Goal: Task Accomplishment & Management: Complete application form

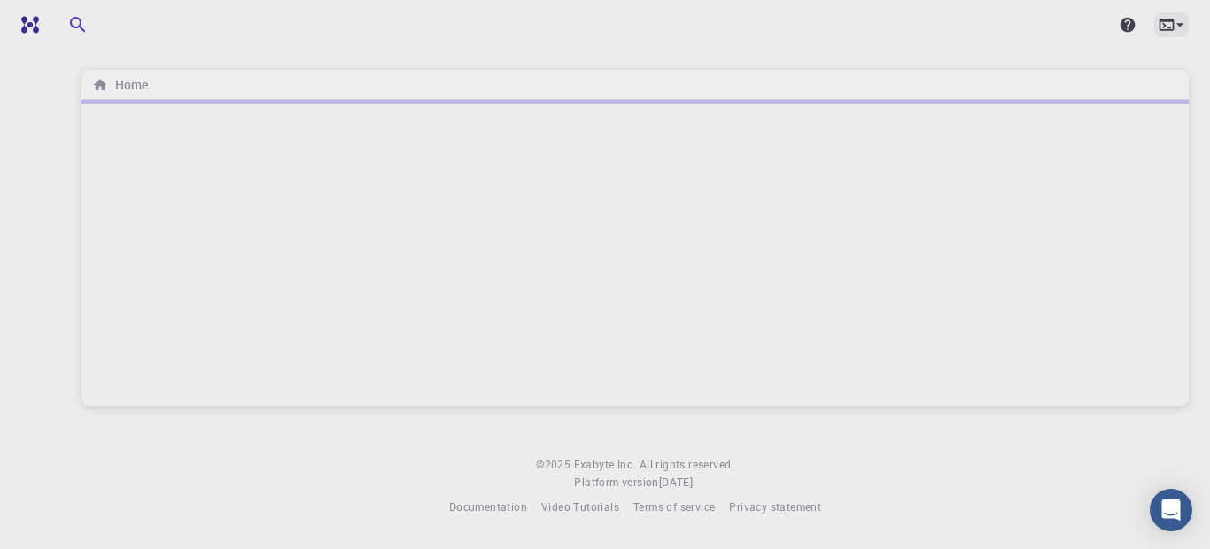
click at [1167, 25] on icon at bounding box center [1167, 25] width 18 height 18
click at [1167, 25] on div at bounding box center [605, 274] width 1210 height 549
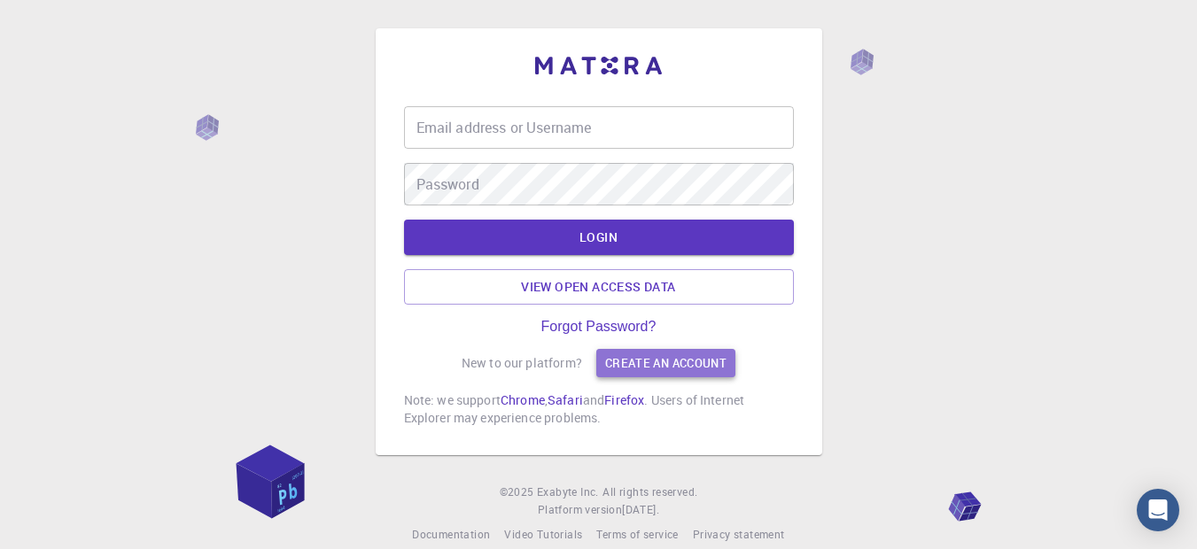
click at [670, 365] on link "Create an account" at bounding box center [665, 363] width 139 height 28
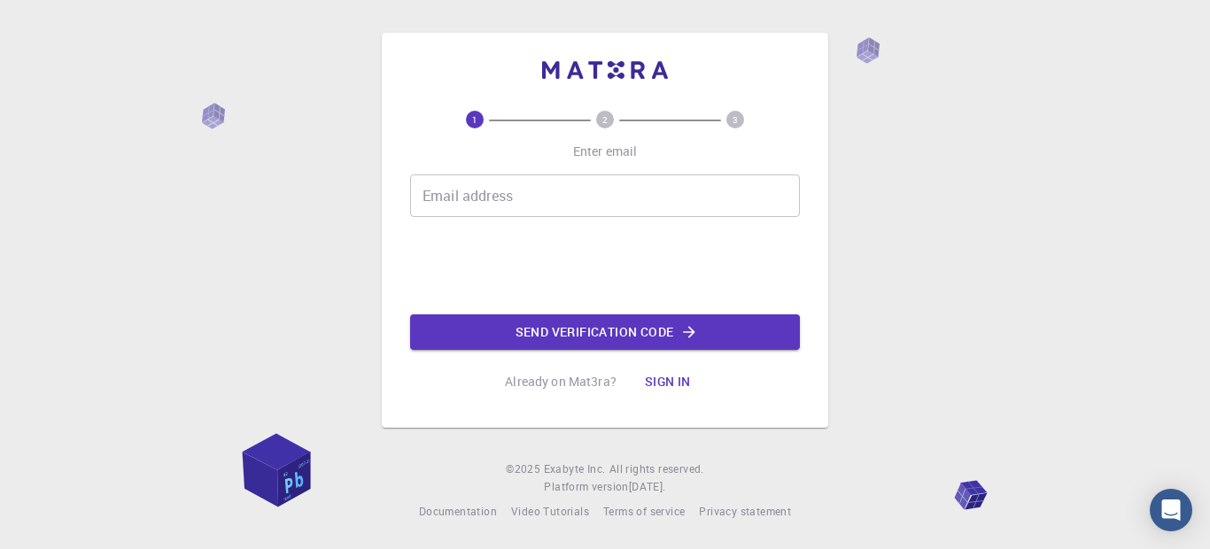
click at [487, 198] on input "Email address" at bounding box center [605, 196] width 390 height 43
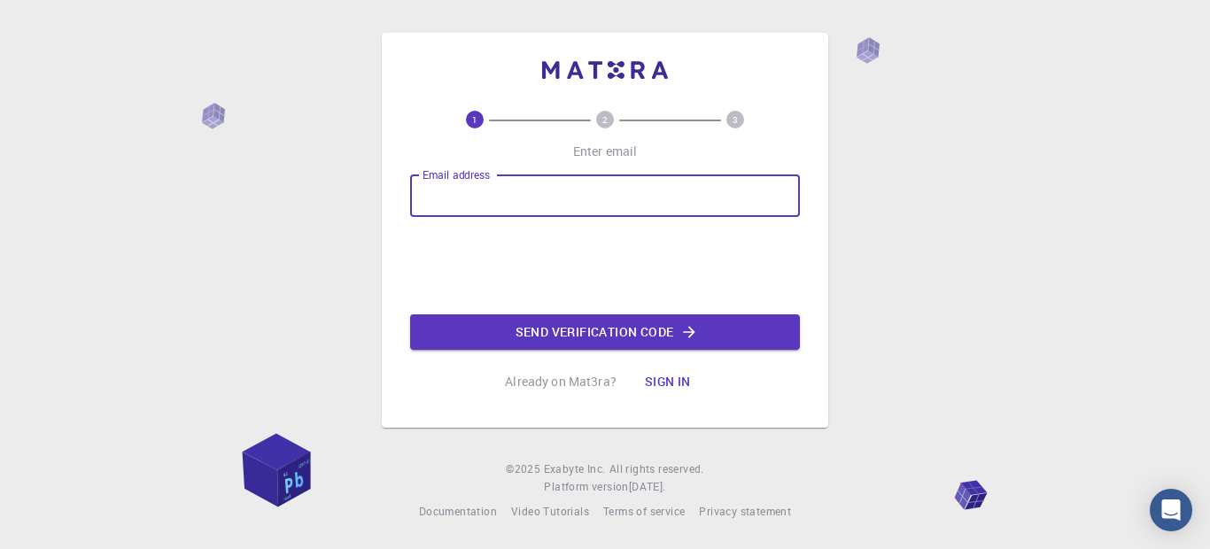
type input "azamalif483@gmail.com"
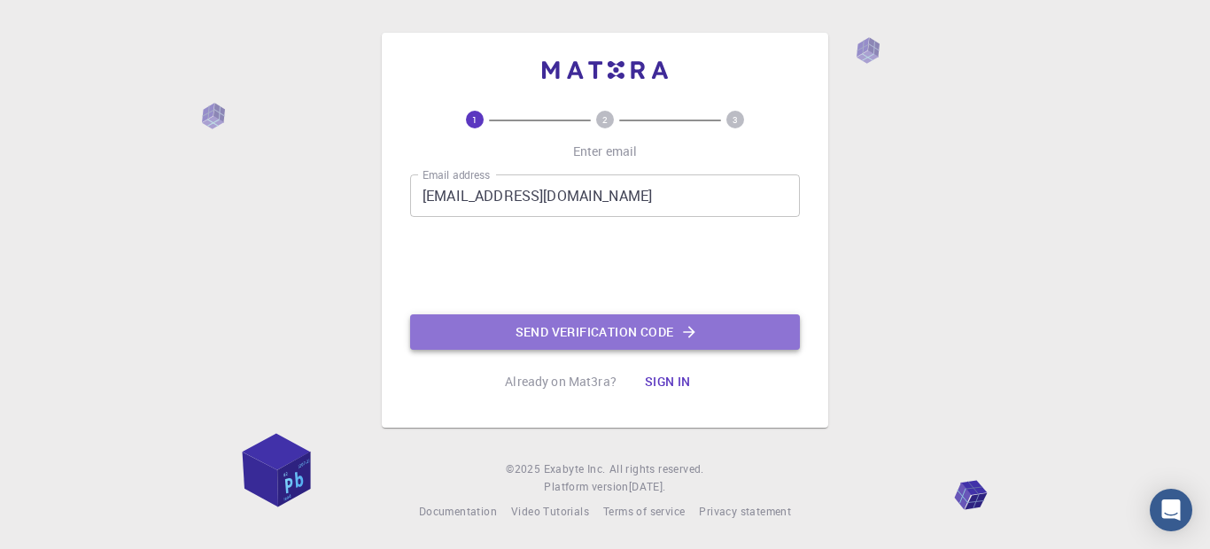
click at [606, 331] on button "Send verification code" at bounding box center [605, 332] width 390 height 35
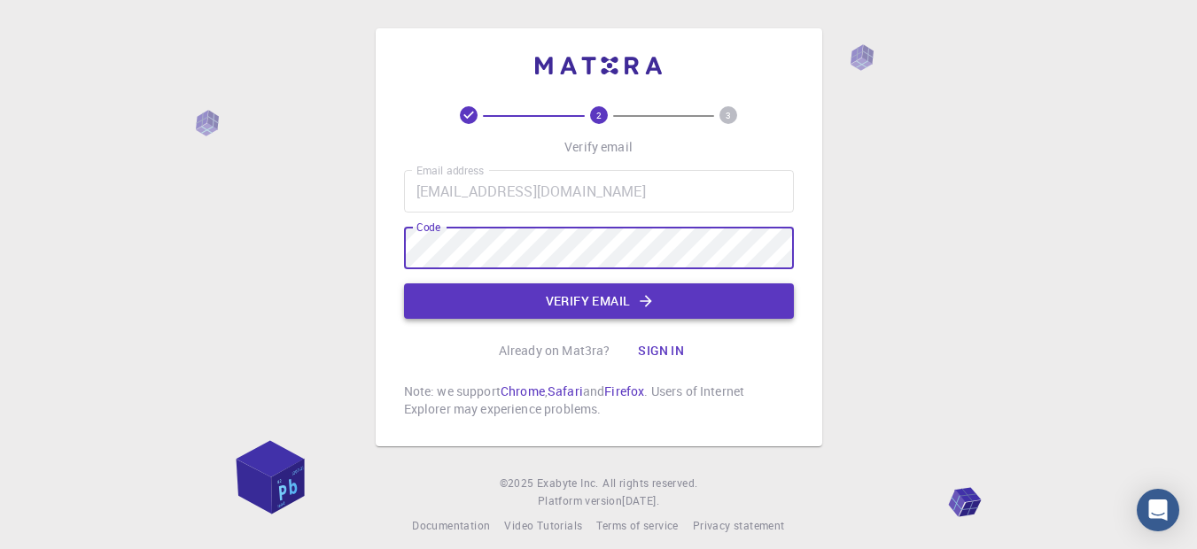
click at [585, 296] on button "Verify email" at bounding box center [599, 301] width 390 height 35
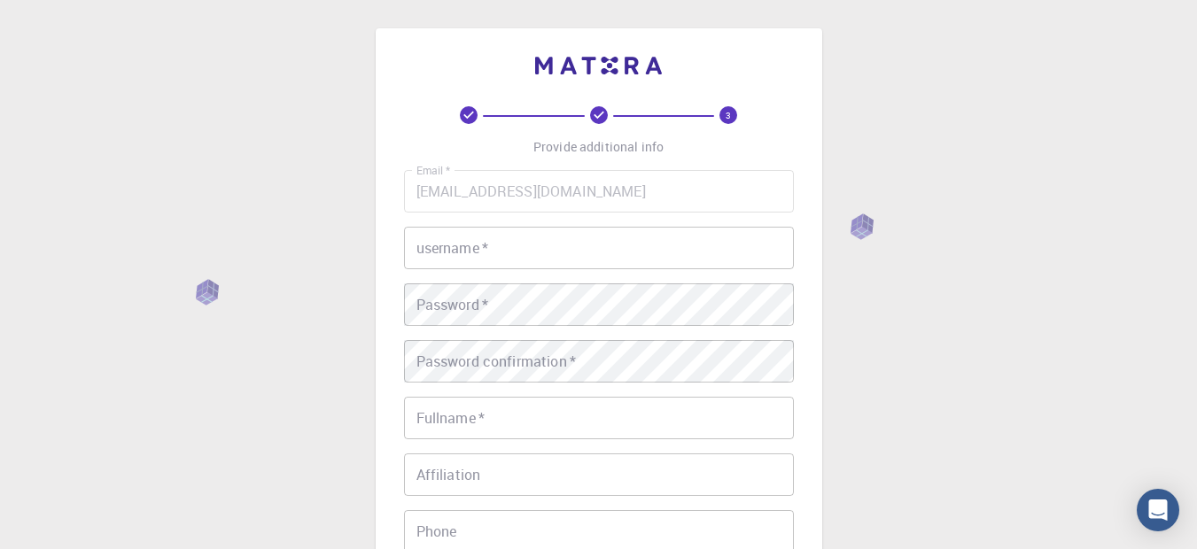
click at [502, 251] on input "username   *" at bounding box center [599, 248] width 390 height 43
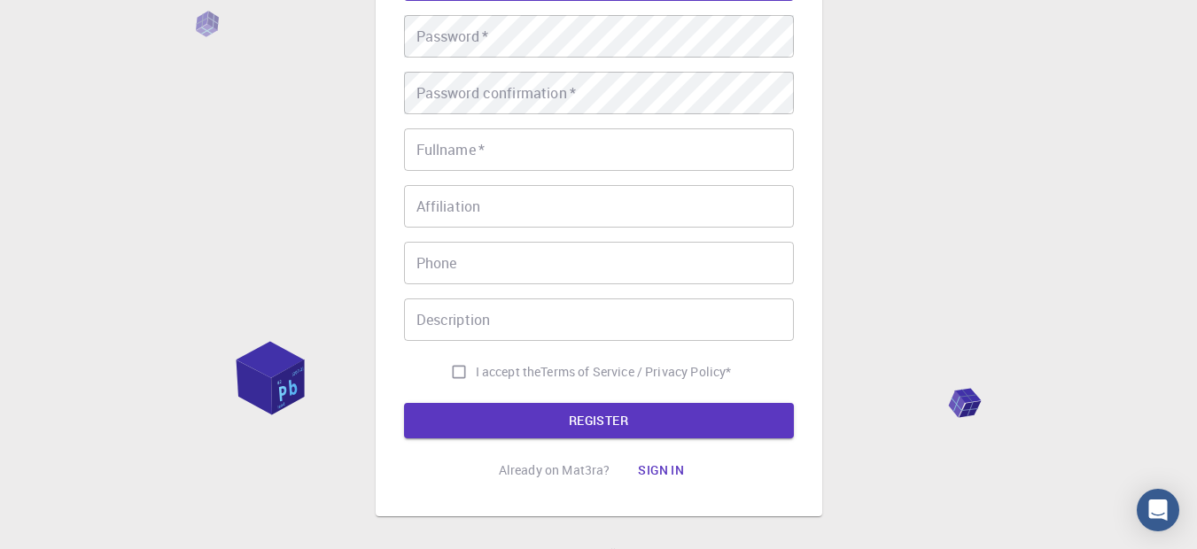
scroll to position [140, 0]
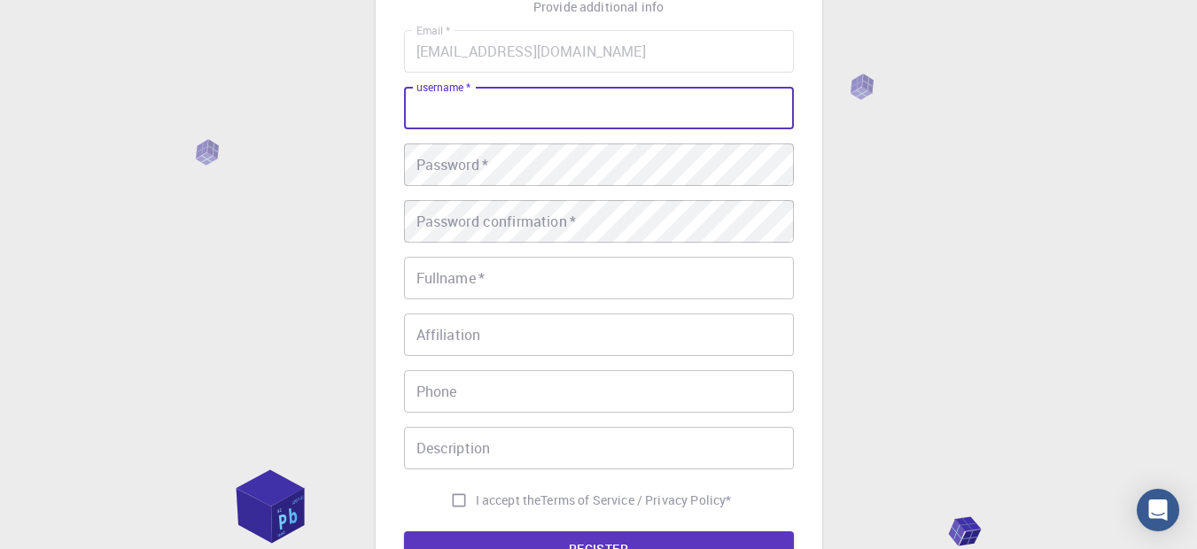
click at [436, 116] on input "username   *" at bounding box center [599, 108] width 390 height 43
type input "azam"
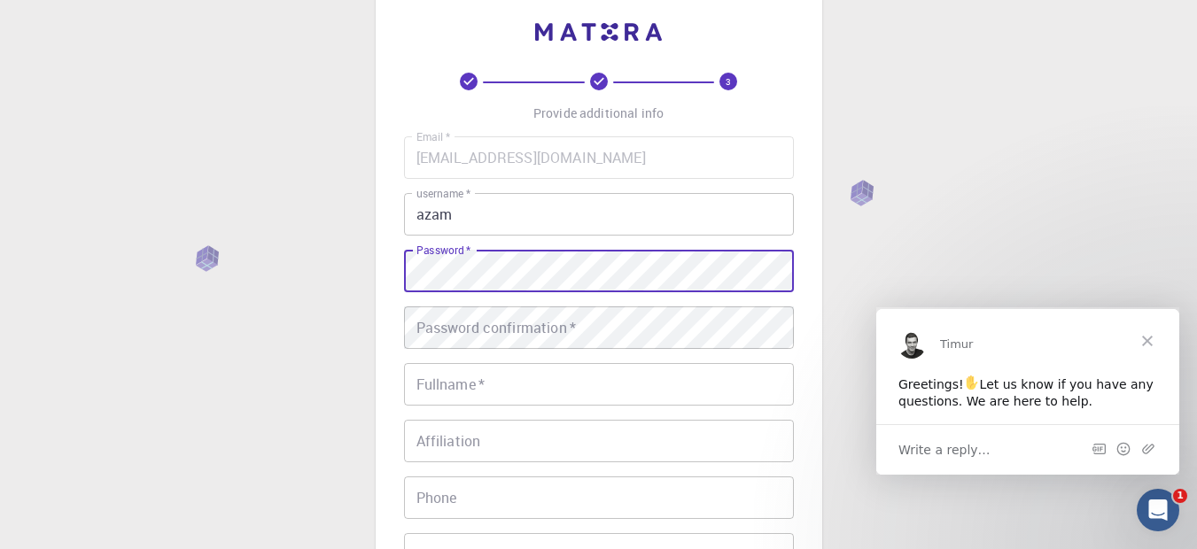
scroll to position [0, 0]
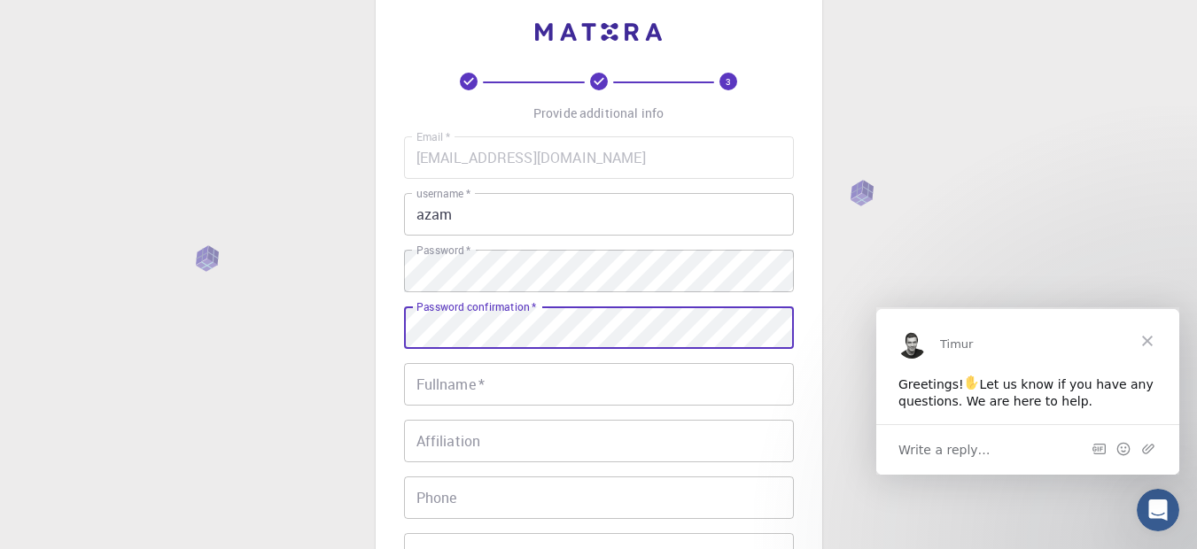
click at [483, 319] on div "Password confirmation   * Password confirmation   *" at bounding box center [599, 328] width 390 height 43
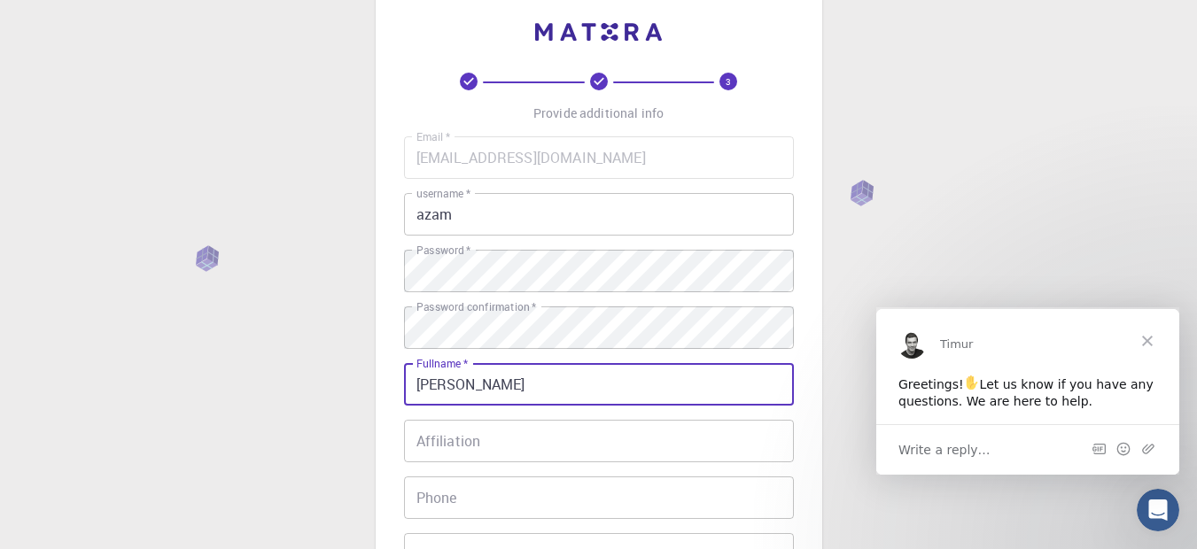
type input "Alif Azam"
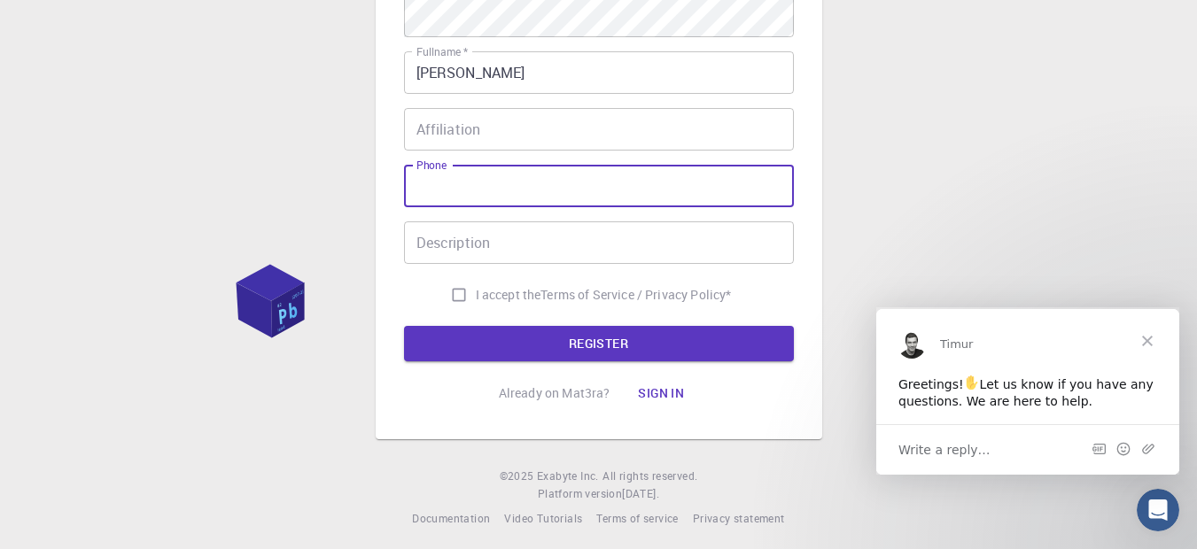
scroll to position [353, 0]
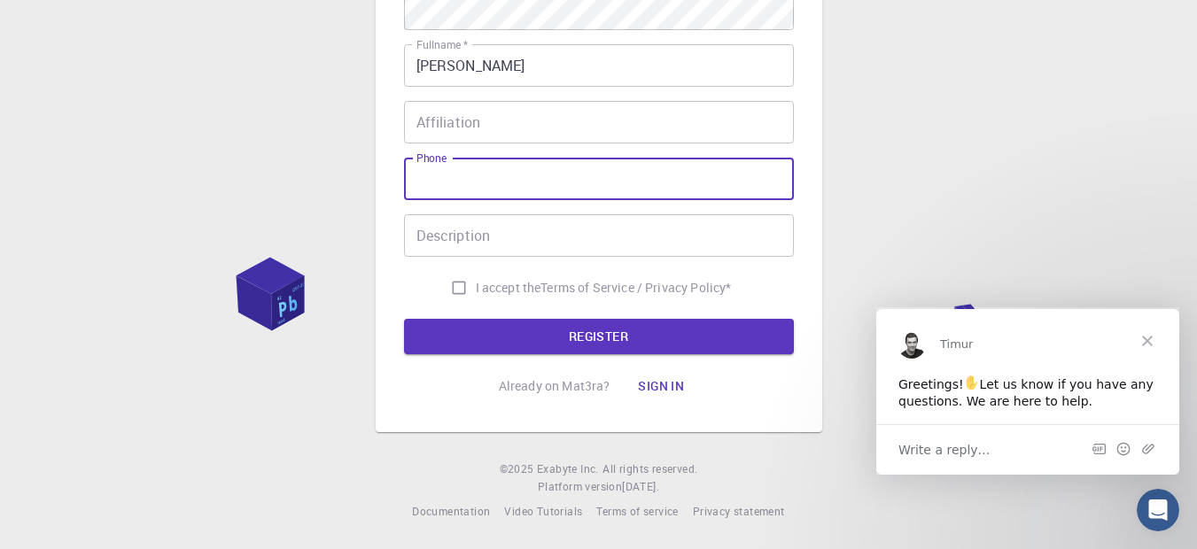
click at [453, 292] on input "I accept the Terms of Service / Privacy Policy *" at bounding box center [459, 288] width 34 height 34
checkbox input "true"
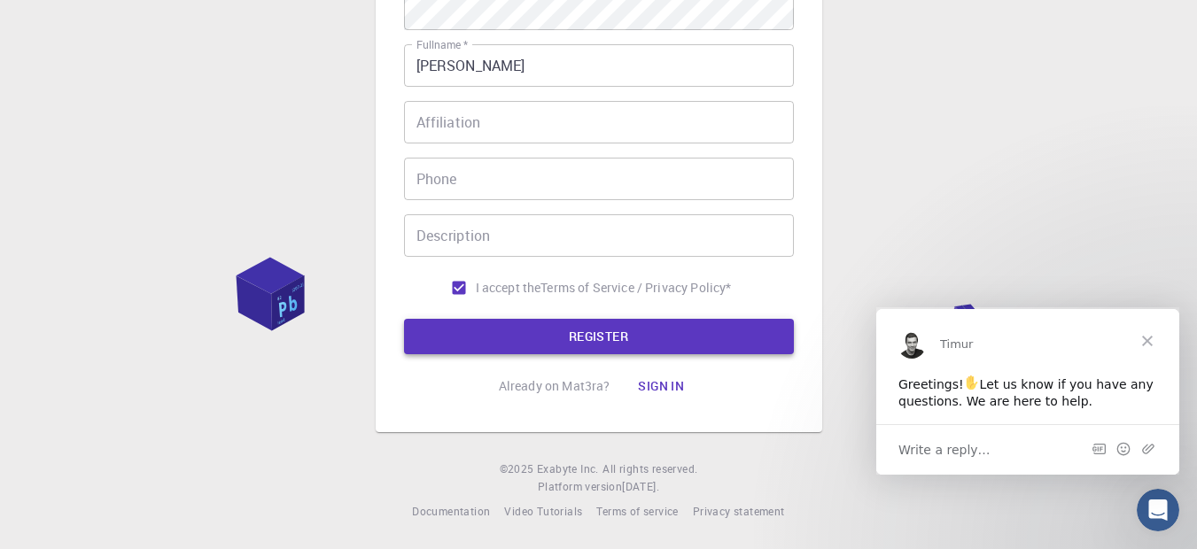
click at [447, 333] on button "REGISTER" at bounding box center [599, 336] width 390 height 35
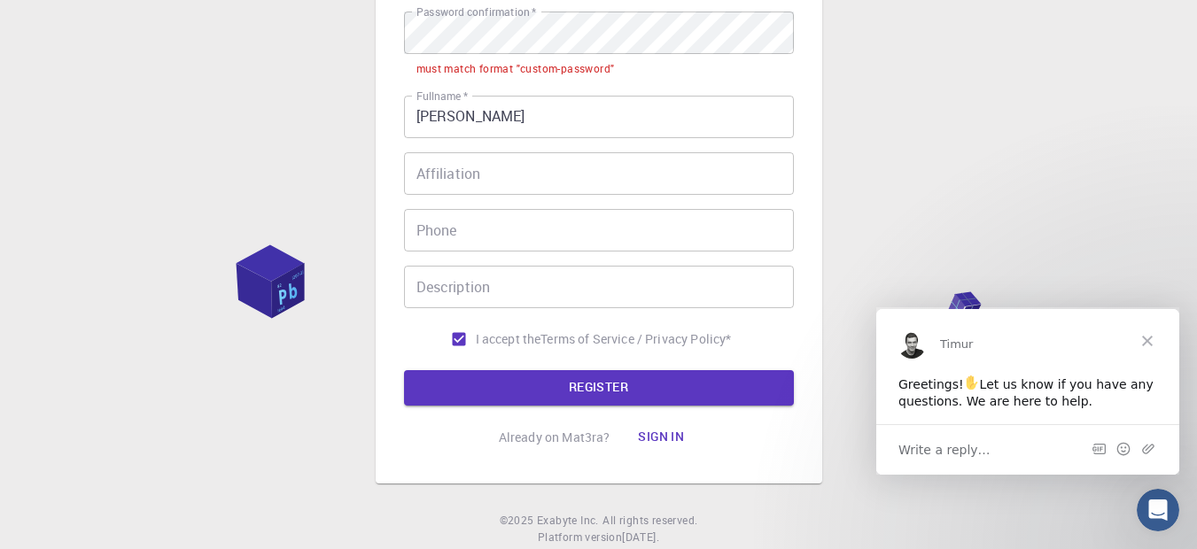
scroll to position [479, 0]
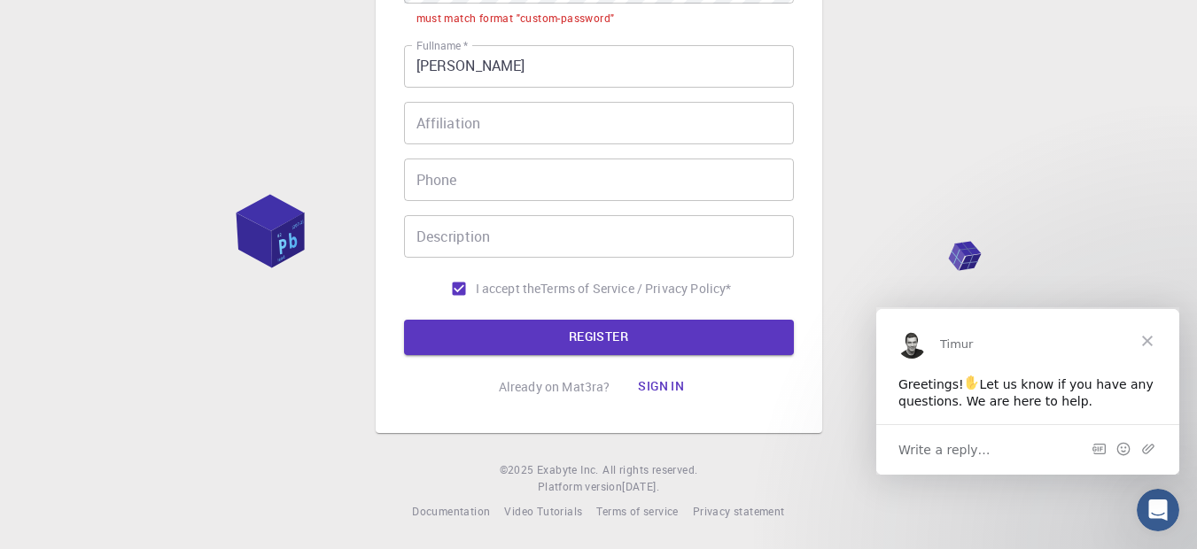
click at [1136, 337] on span "Close" at bounding box center [1148, 340] width 64 height 64
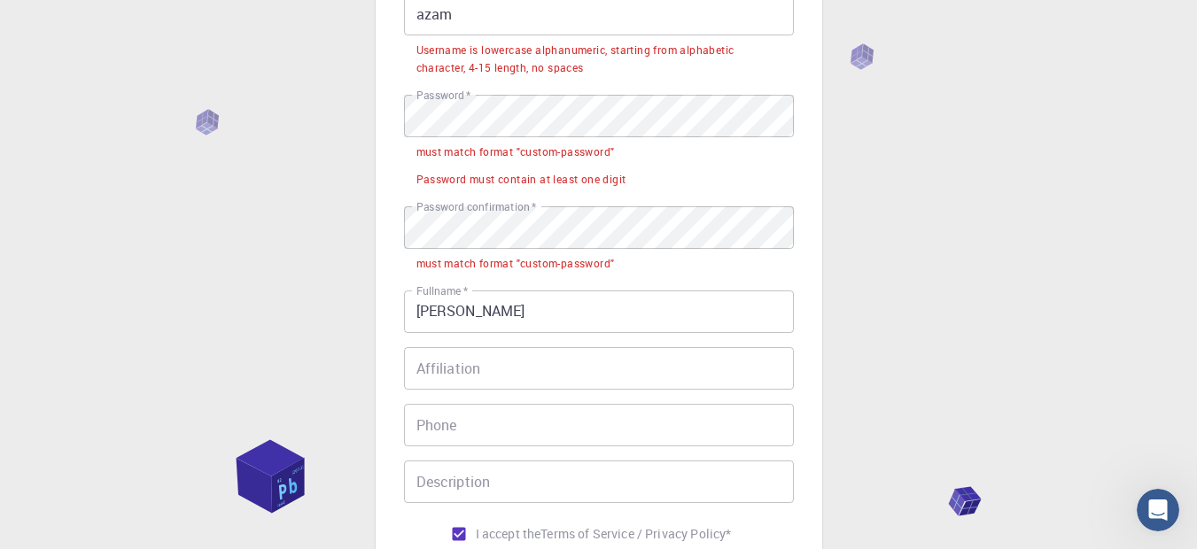
scroll to position [0, 0]
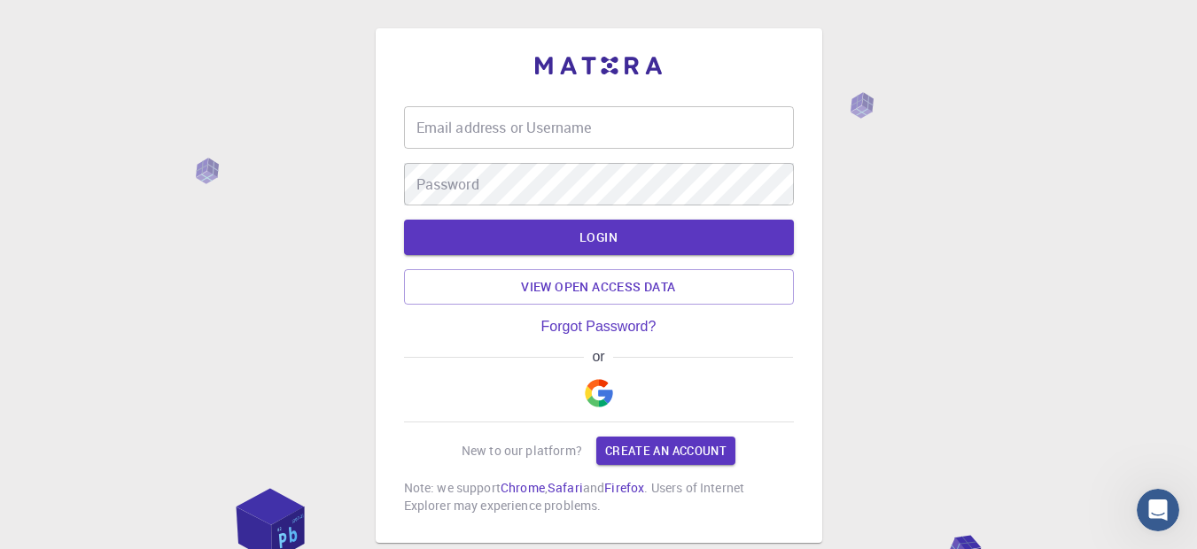
click at [595, 393] on img "button" at bounding box center [599, 393] width 28 height 28
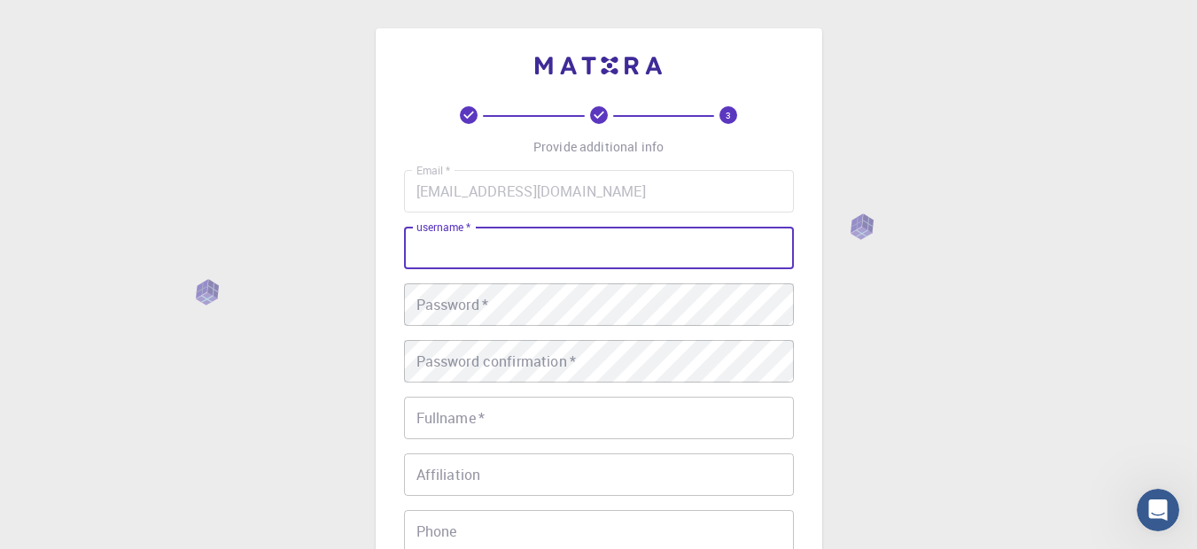
click at [484, 249] on input "username   *" at bounding box center [599, 248] width 390 height 43
type input "azam"
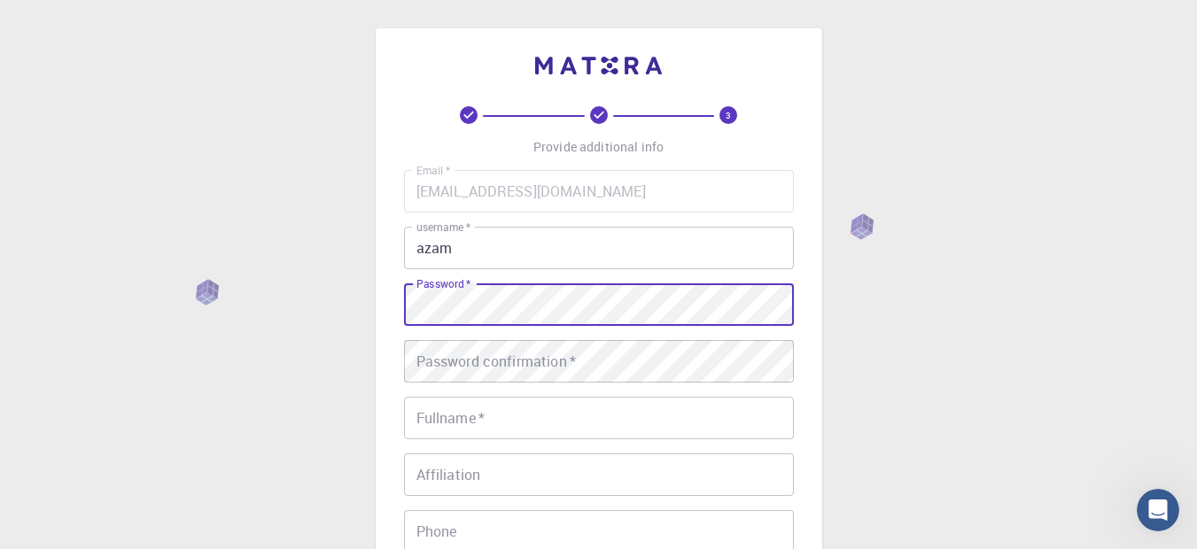
click at [440, 297] on div "Password   * Password   *" at bounding box center [599, 305] width 390 height 43
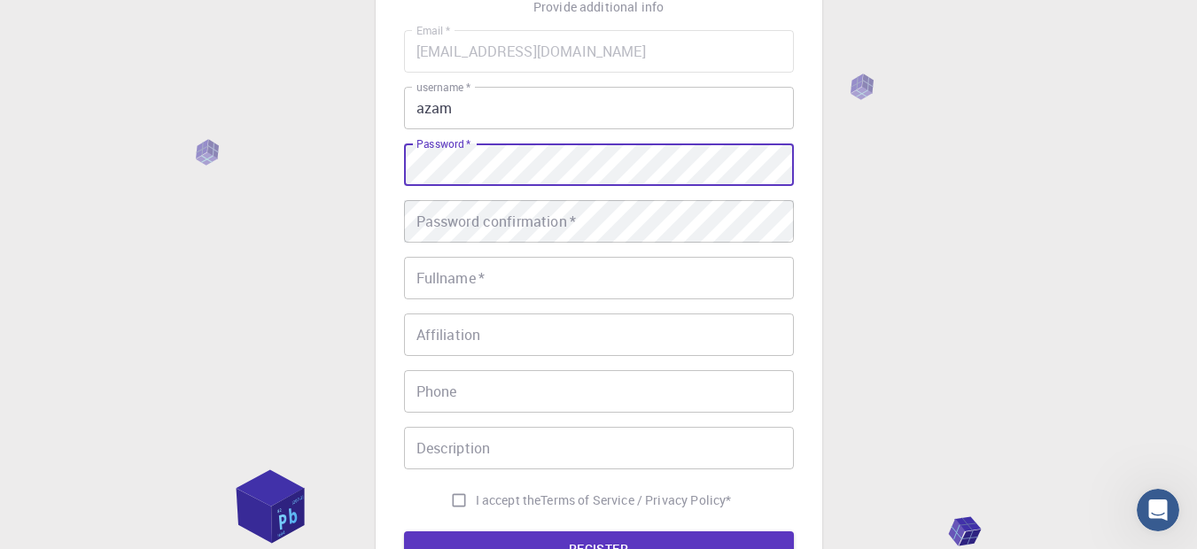
scroll to position [353, 0]
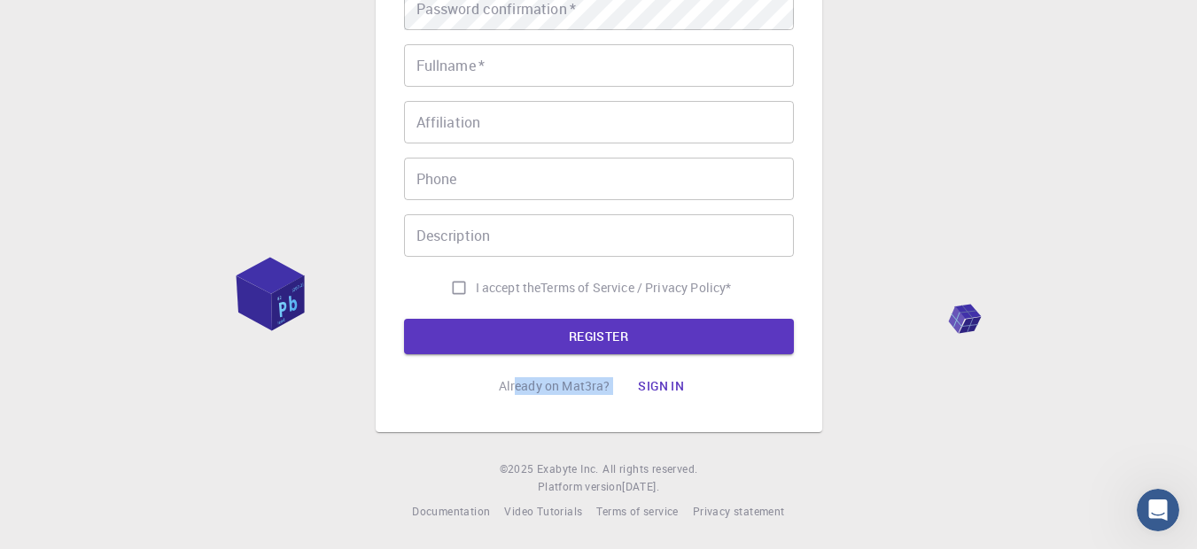
drag, startPoint x: 514, startPoint y: 386, endPoint x: 621, endPoint y: 384, distance: 107.2
click at [621, 384] on div "Already on Mat3ra? Sign in" at bounding box center [599, 386] width 200 height 35
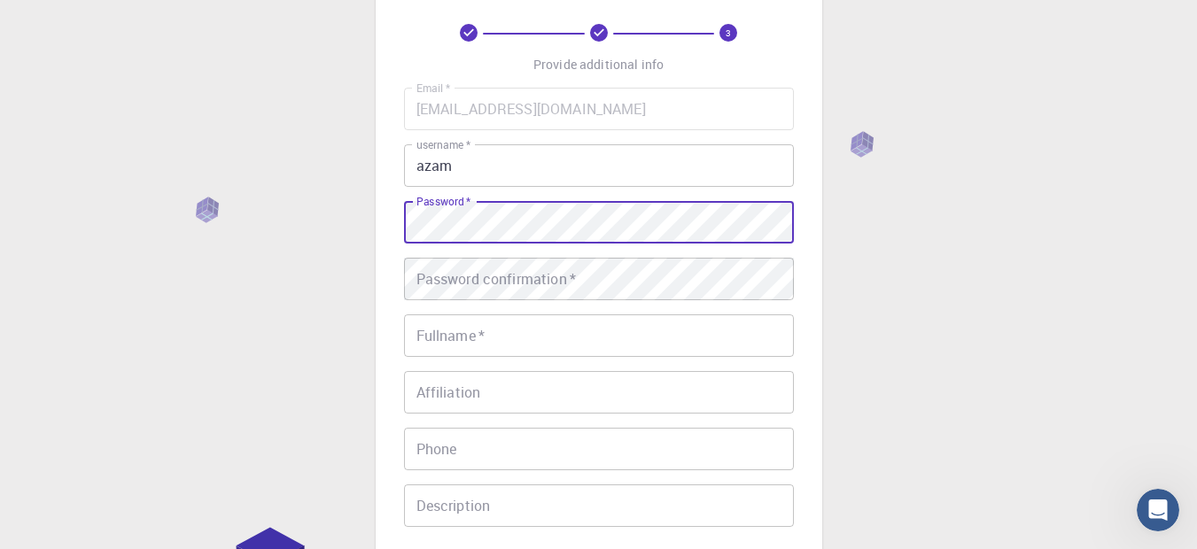
scroll to position [34, 0]
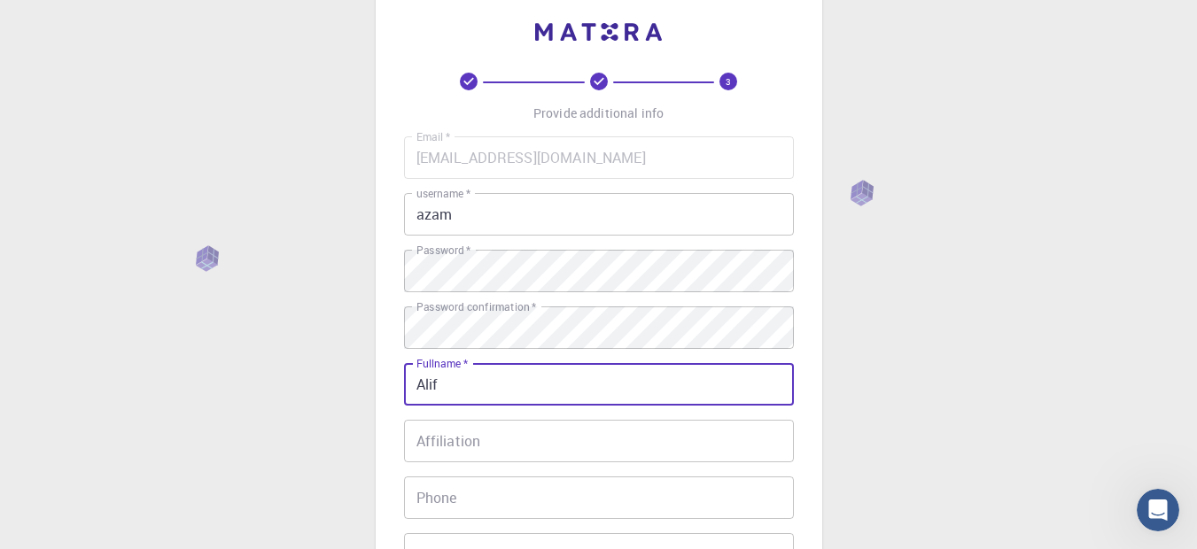
click at [509, 387] on input "Alif" at bounding box center [599, 384] width 390 height 43
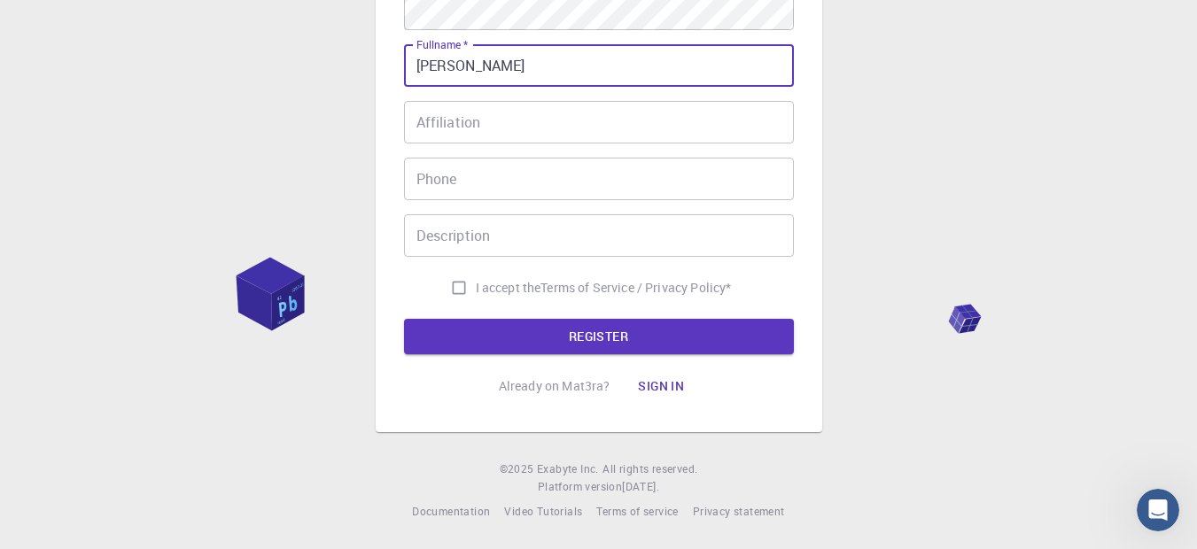
type input "Alif Azam"
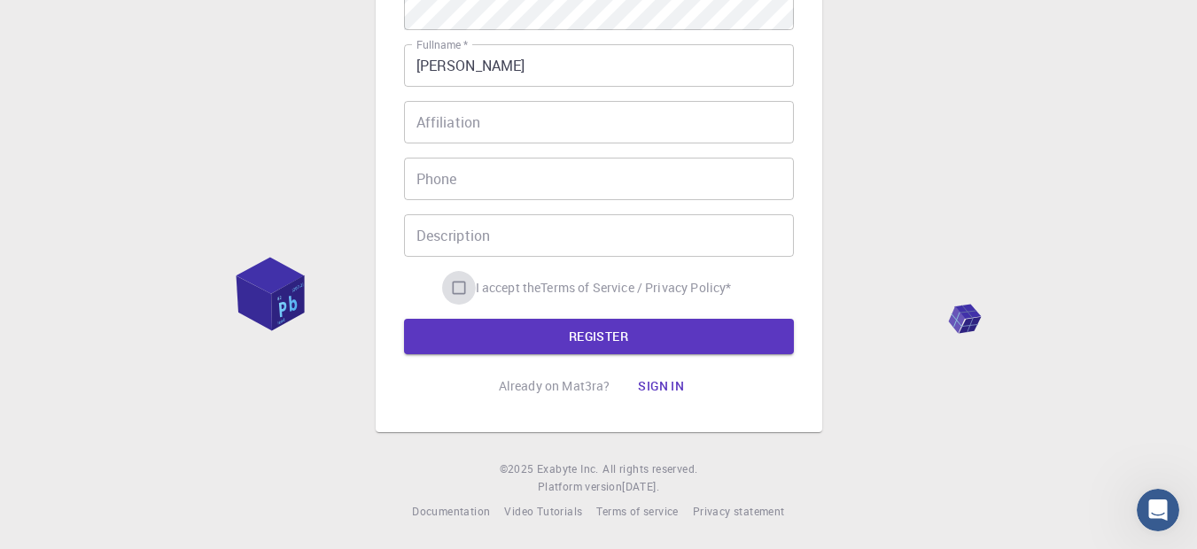
click at [443, 288] on input "I accept the Terms of Service / Privacy Policy *" at bounding box center [459, 288] width 34 height 34
checkbox input "true"
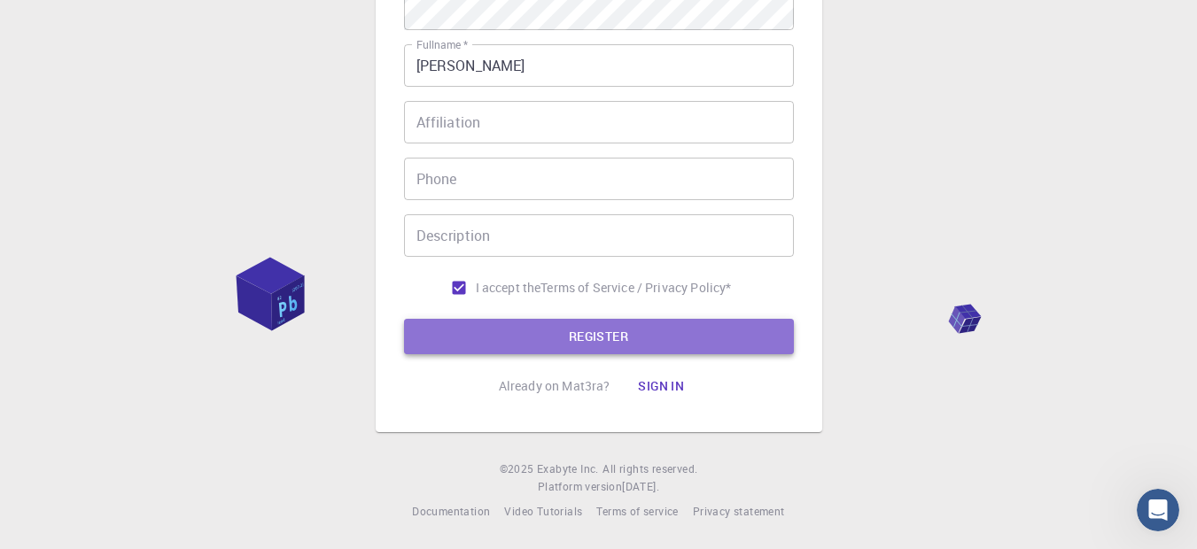
click at [465, 336] on button "REGISTER" at bounding box center [599, 336] width 390 height 35
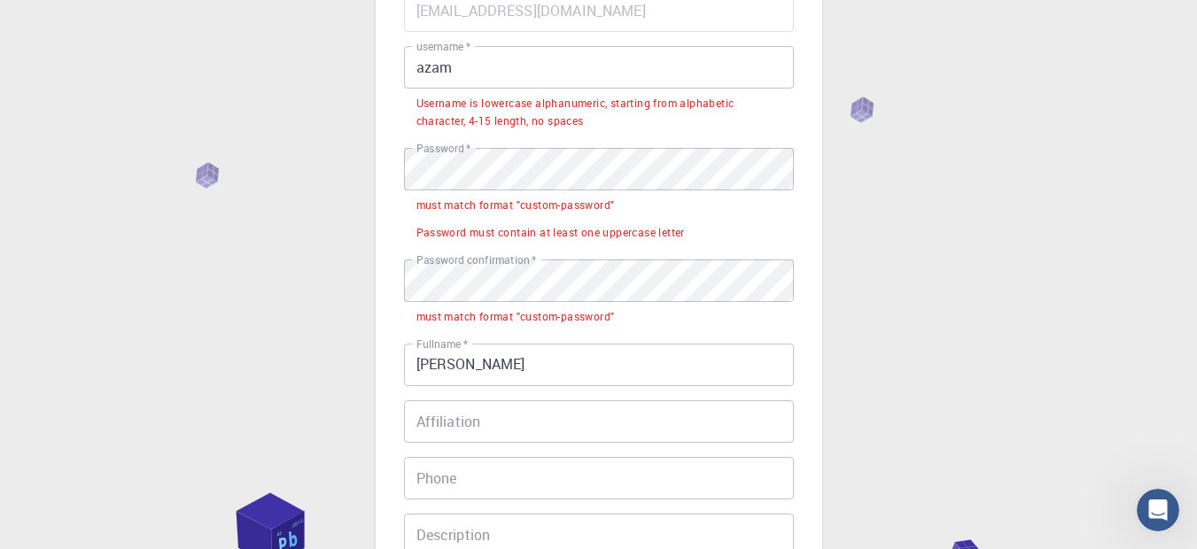
scroll to position [133, 0]
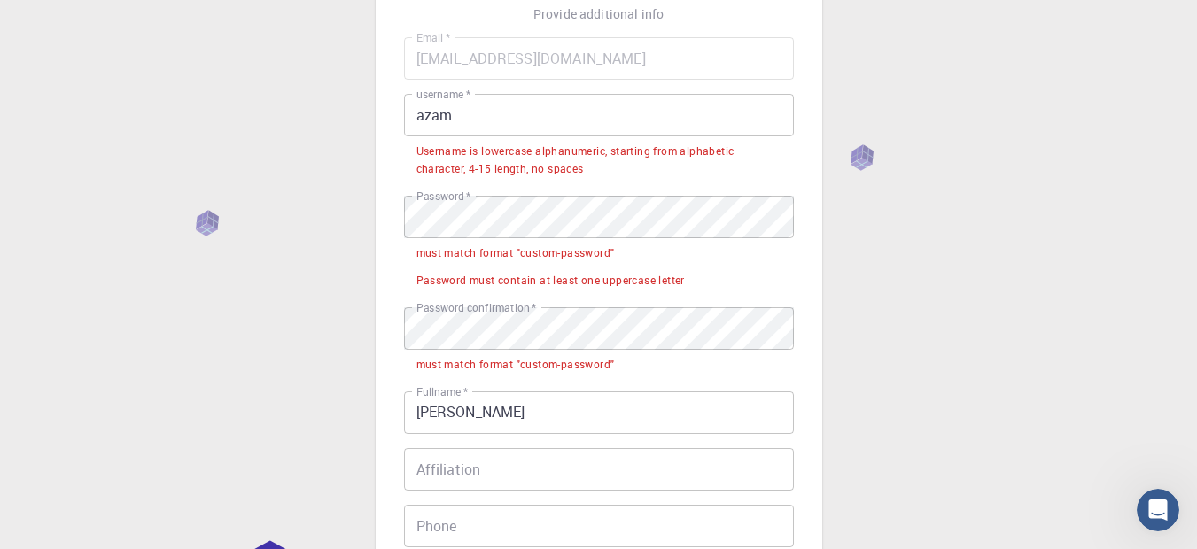
click at [492, 114] on input "azam" at bounding box center [599, 115] width 390 height 43
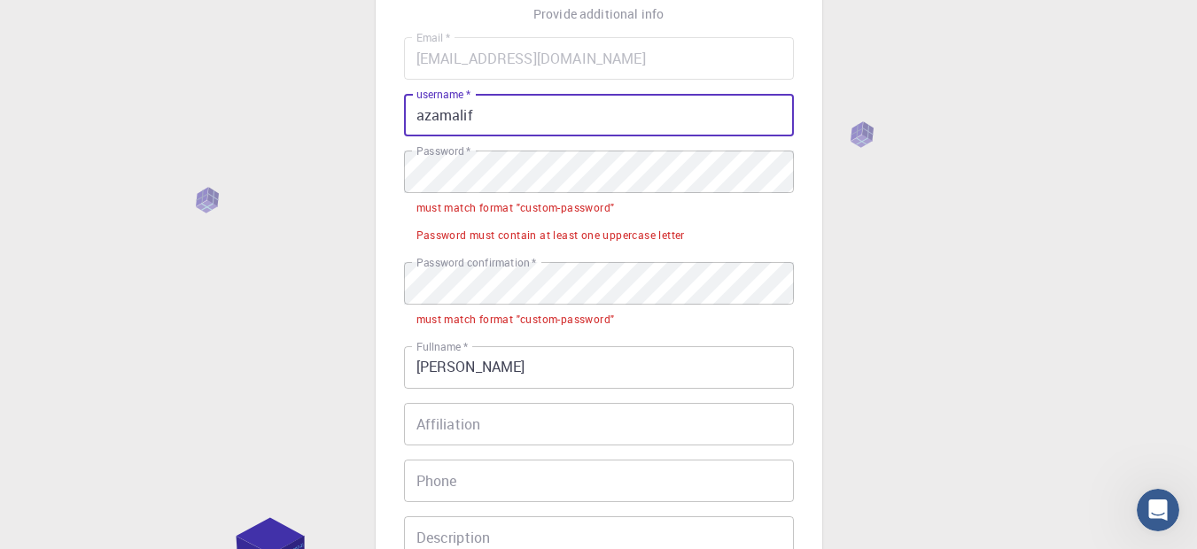
type input "azamalif"
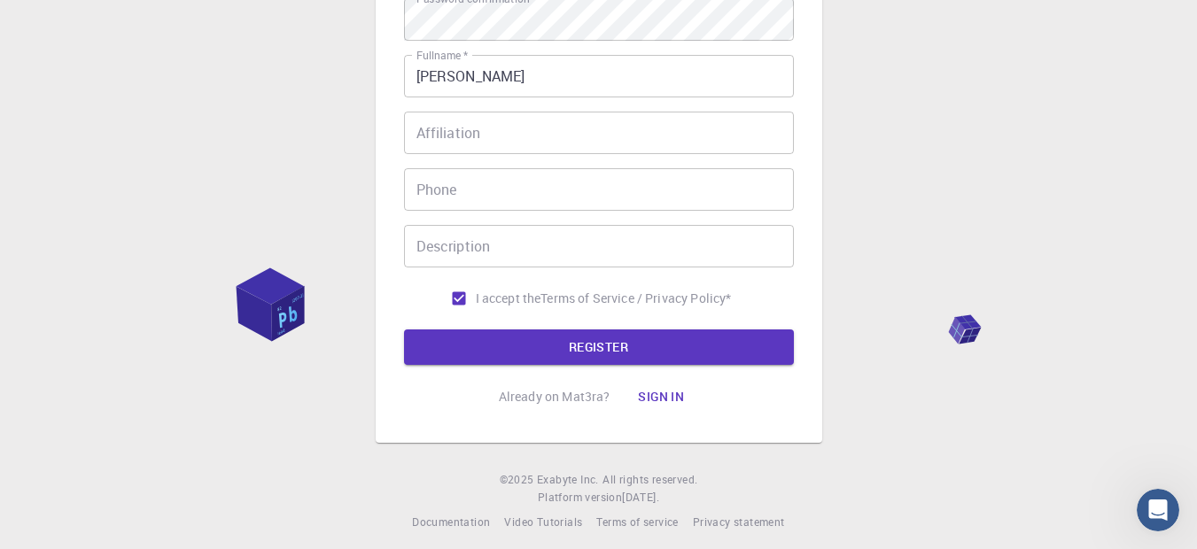
scroll to position [353, 0]
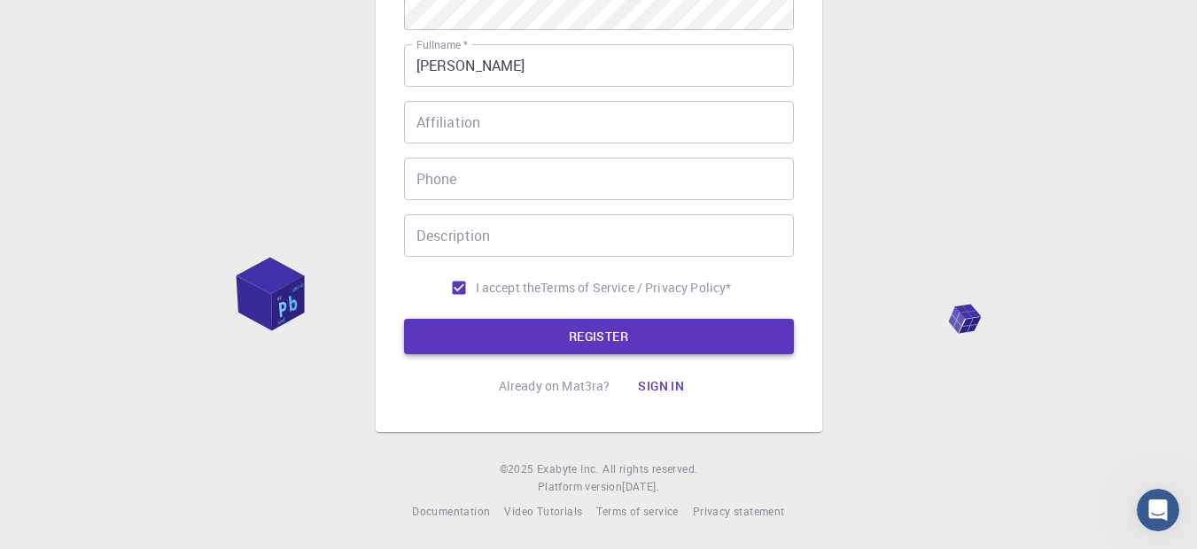
click at [579, 346] on button "REGISTER" at bounding box center [599, 336] width 390 height 35
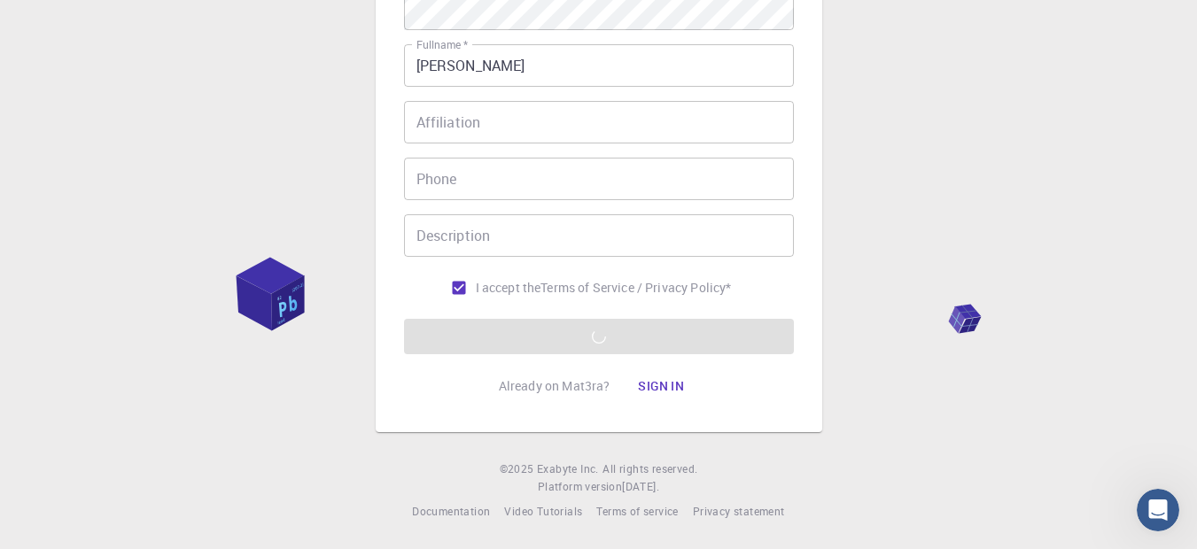
click at [651, 392] on button "Sign in" at bounding box center [661, 386] width 74 height 35
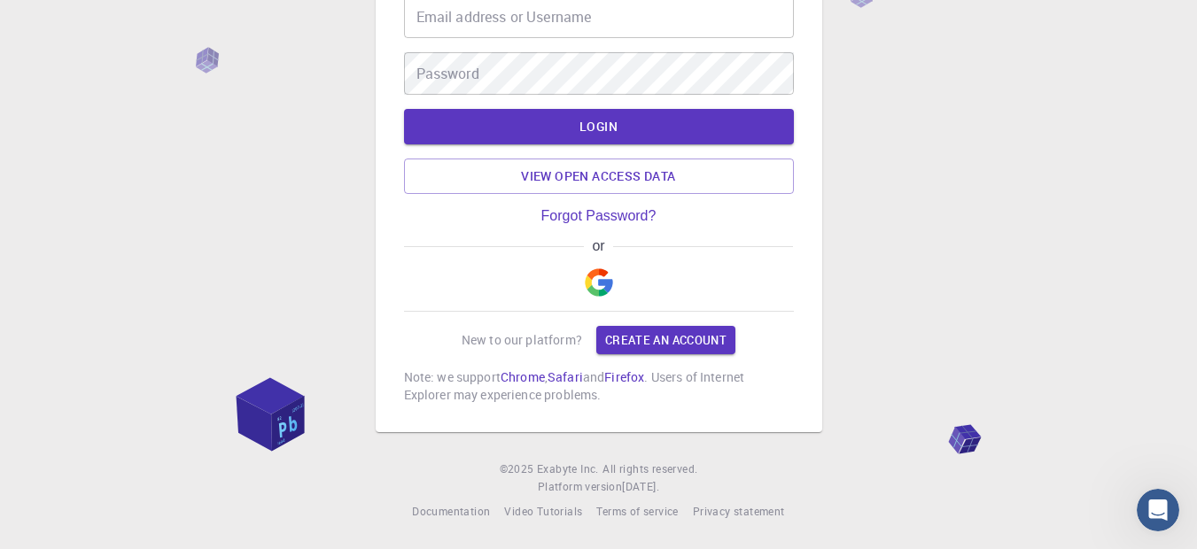
scroll to position [111, 0]
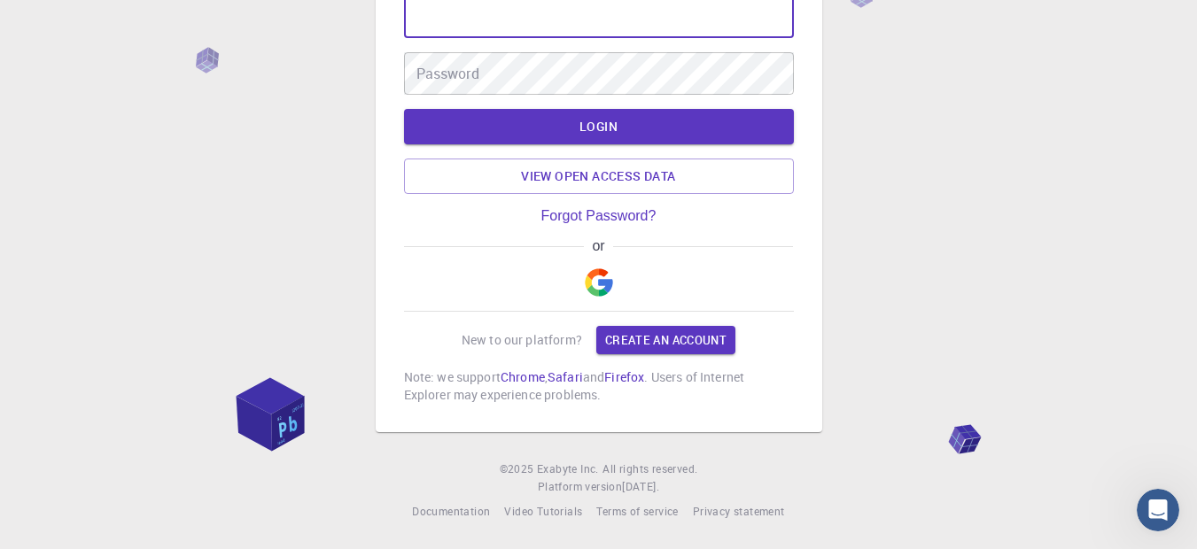
click at [498, 24] on input "Email address or Username" at bounding box center [599, 17] width 390 height 43
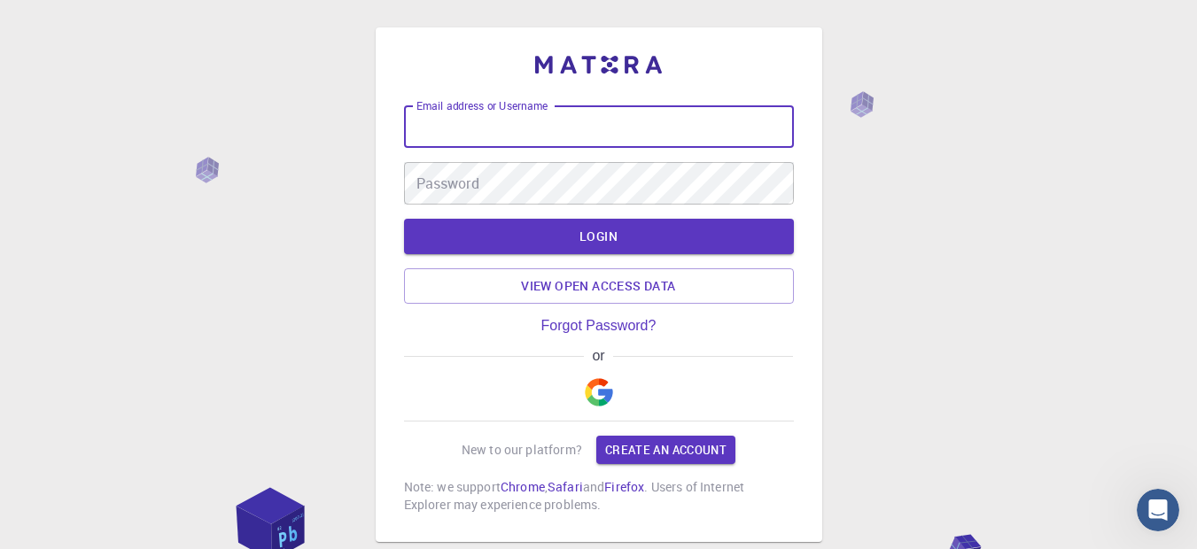
scroll to position [0, 0]
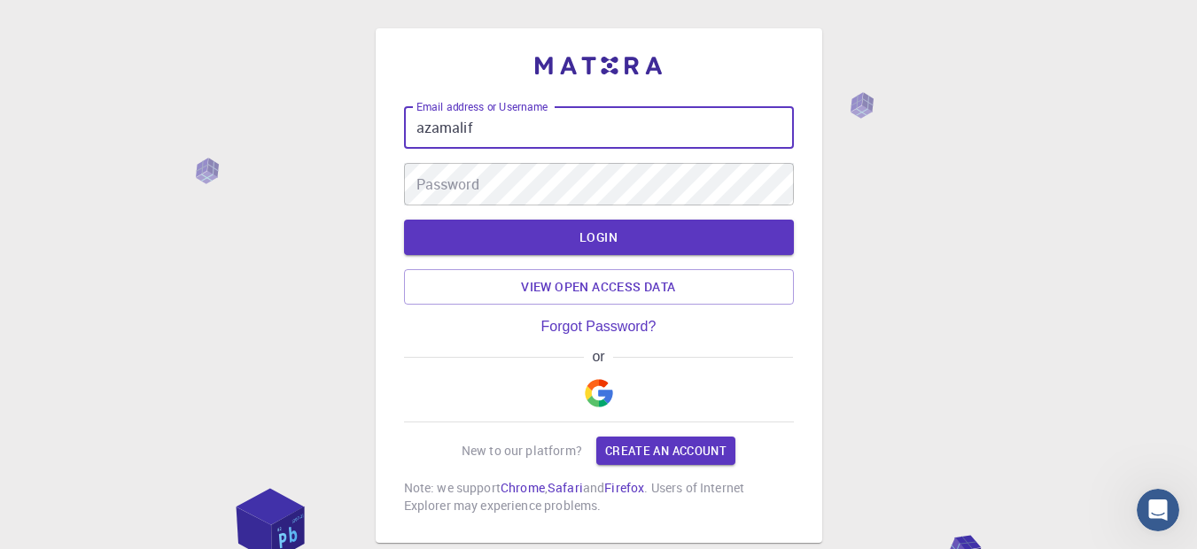
type input "azamalif"
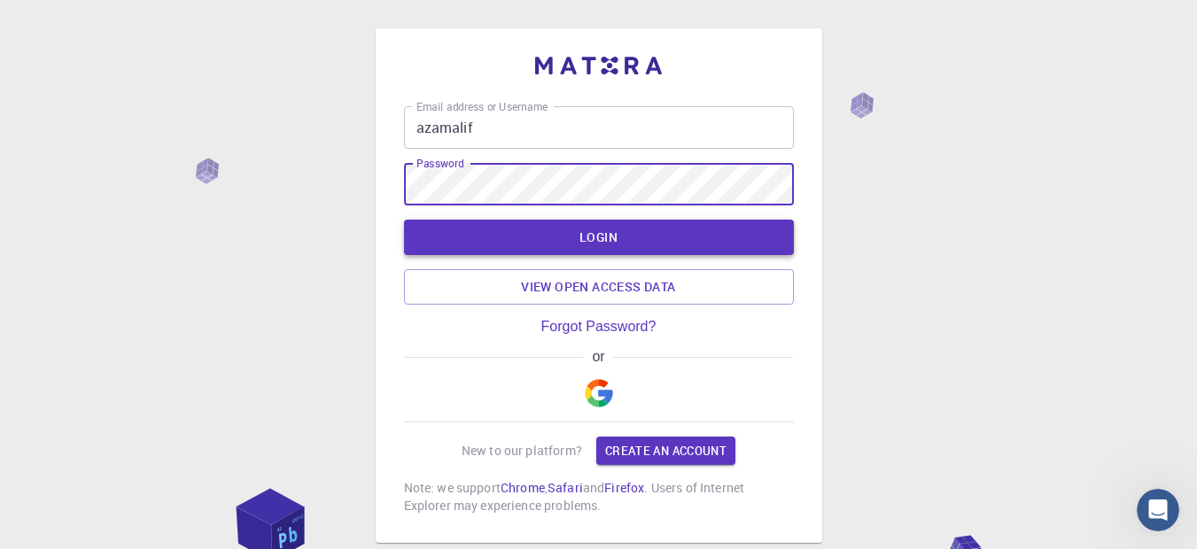
click at [591, 236] on button "LOGIN" at bounding box center [599, 237] width 390 height 35
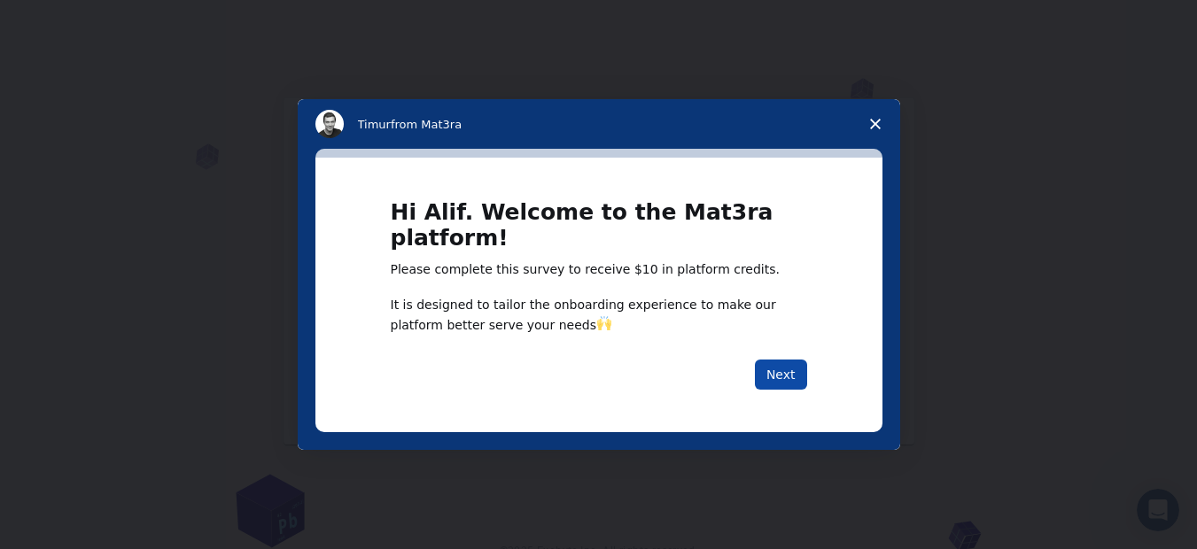
click at [770, 369] on button "Next" at bounding box center [781, 375] width 52 height 30
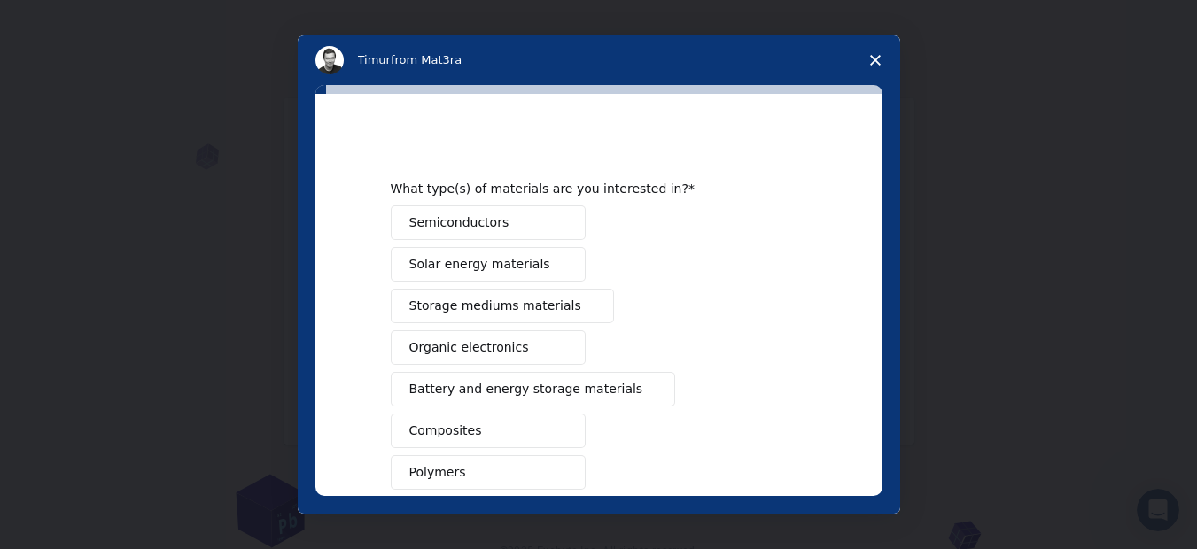
click at [447, 229] on span "Semiconductors" at bounding box center [459, 223] width 100 height 19
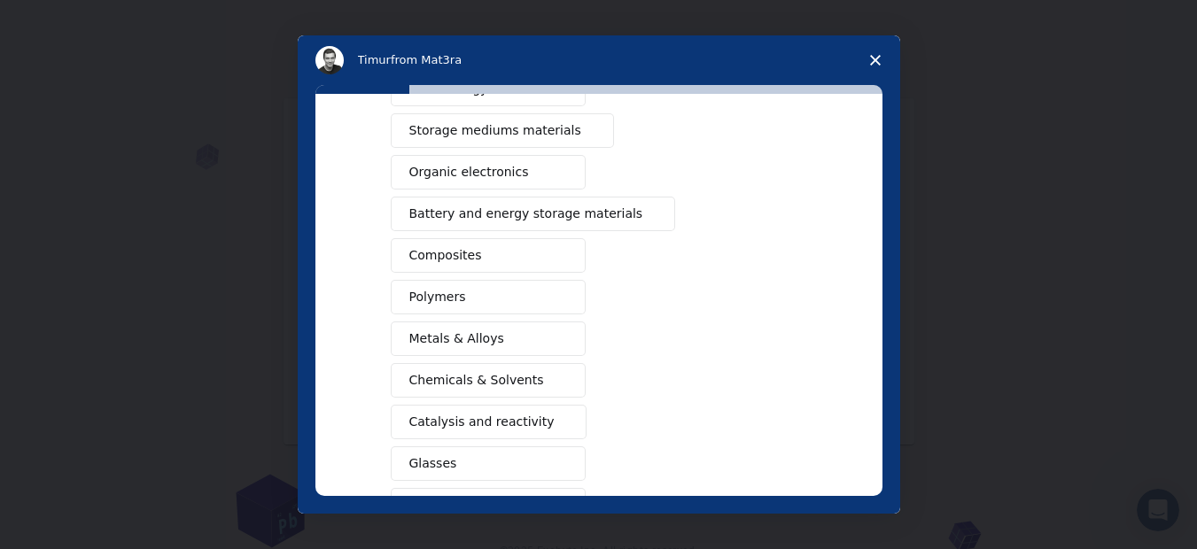
scroll to position [306, 0]
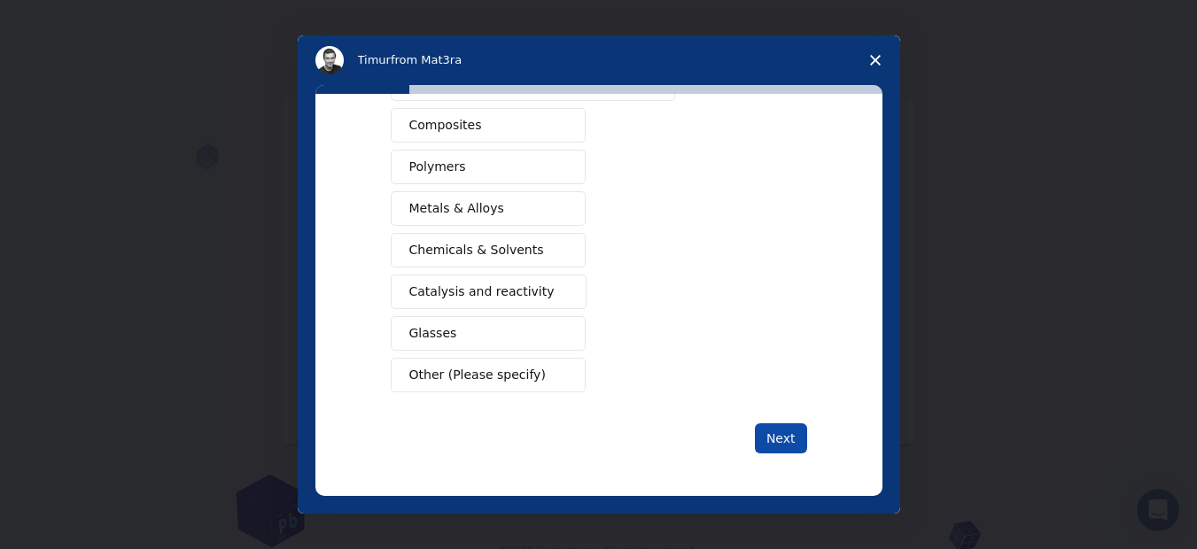
click at [770, 448] on button "Next" at bounding box center [781, 439] width 52 height 30
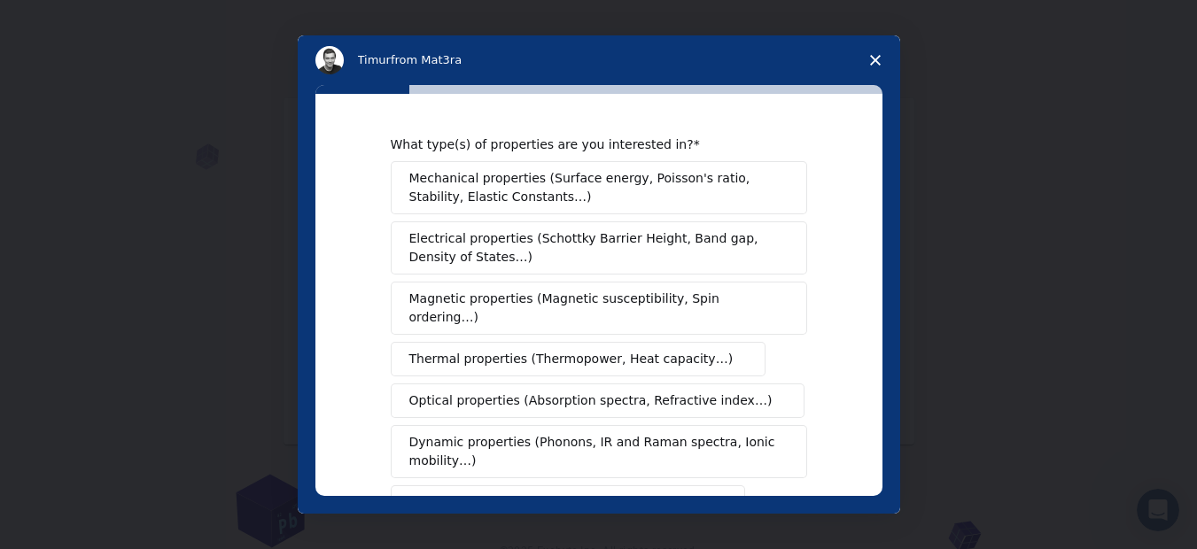
click at [875, 64] on icon "Close survey" at bounding box center [875, 60] width 11 height 11
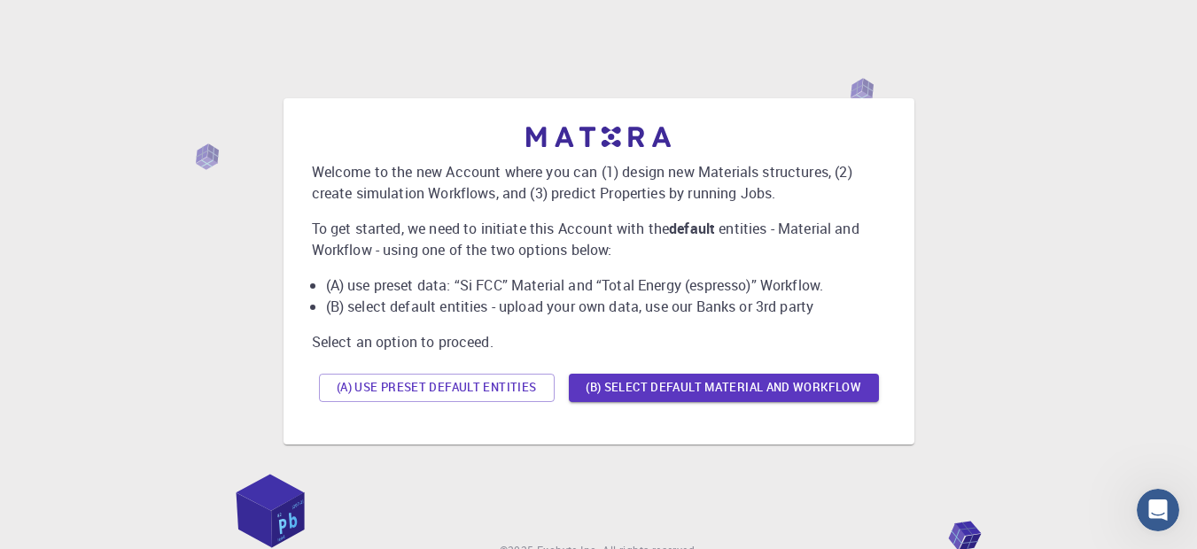
click at [640, 404] on div "(A) Use preset default entities (B) Select default material and workflow" at bounding box center [599, 388] width 574 height 43
click at [648, 383] on button "(B) Select default material and workflow" at bounding box center [724, 388] width 310 height 28
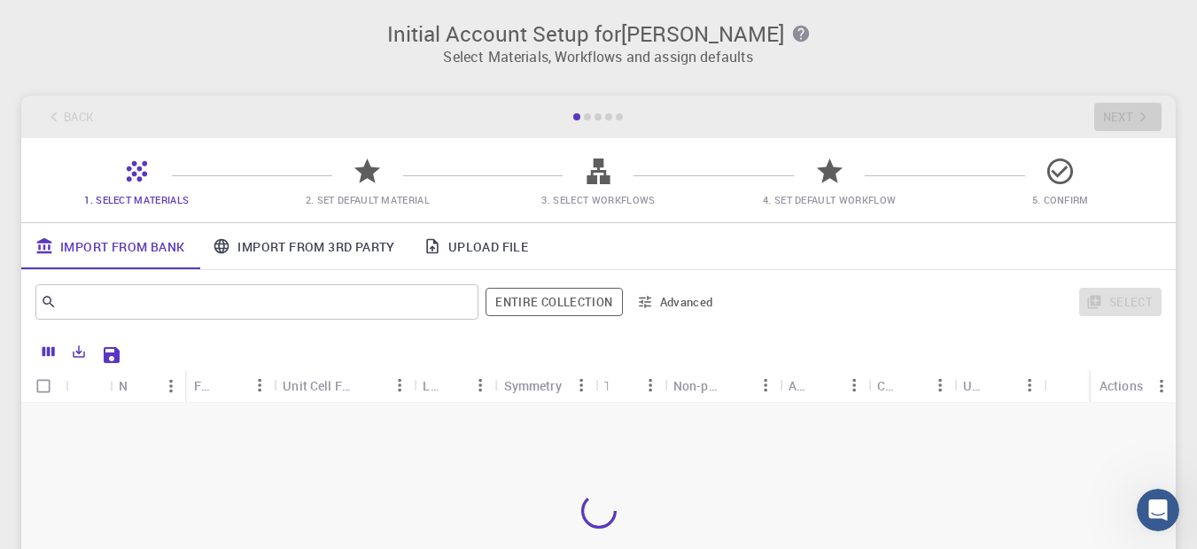
click at [836, 153] on div "1. Select Materials 2. Set Default Material 3. Select Workflows 4. Set Default …" at bounding box center [598, 180] width 1155 height 84
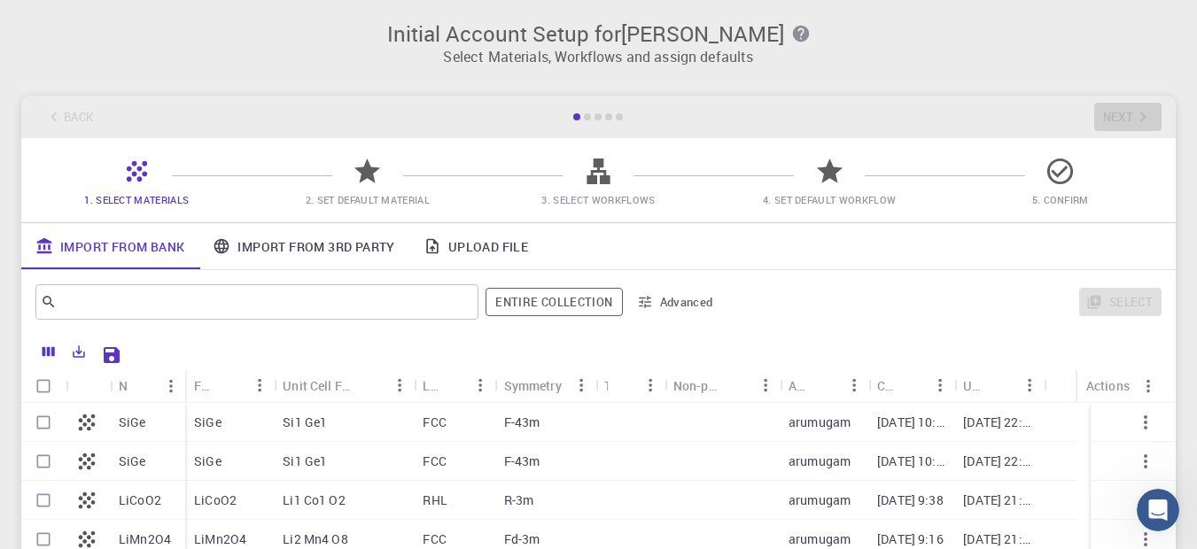
click at [479, 249] on link "Upload File" at bounding box center [475, 246] width 133 height 46
click at [357, 247] on link "Import From 3rd Party" at bounding box center [303, 246] width 210 height 46
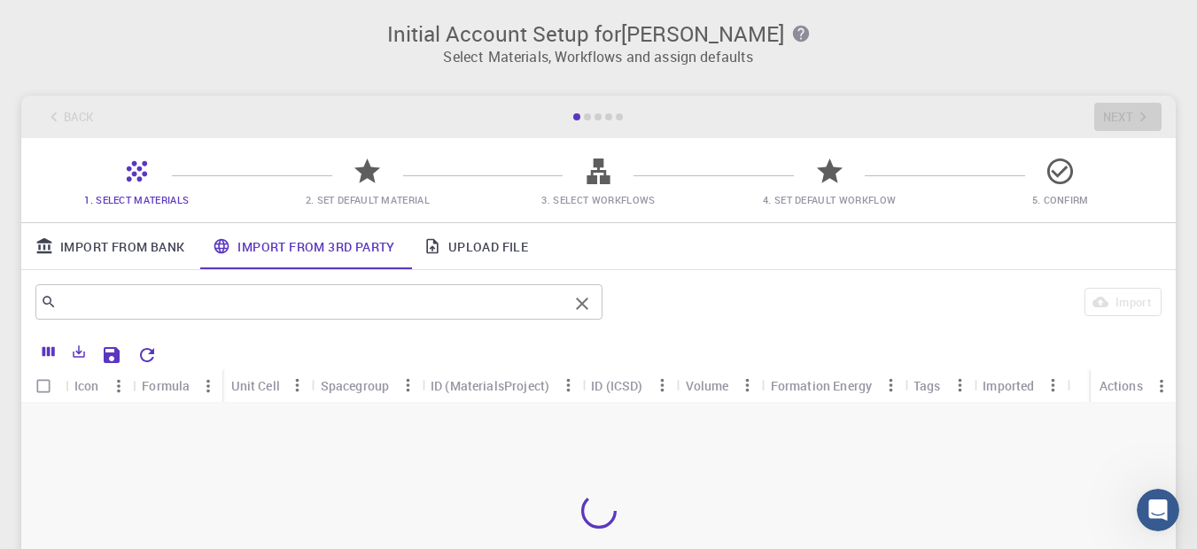
scroll to position [106, 0]
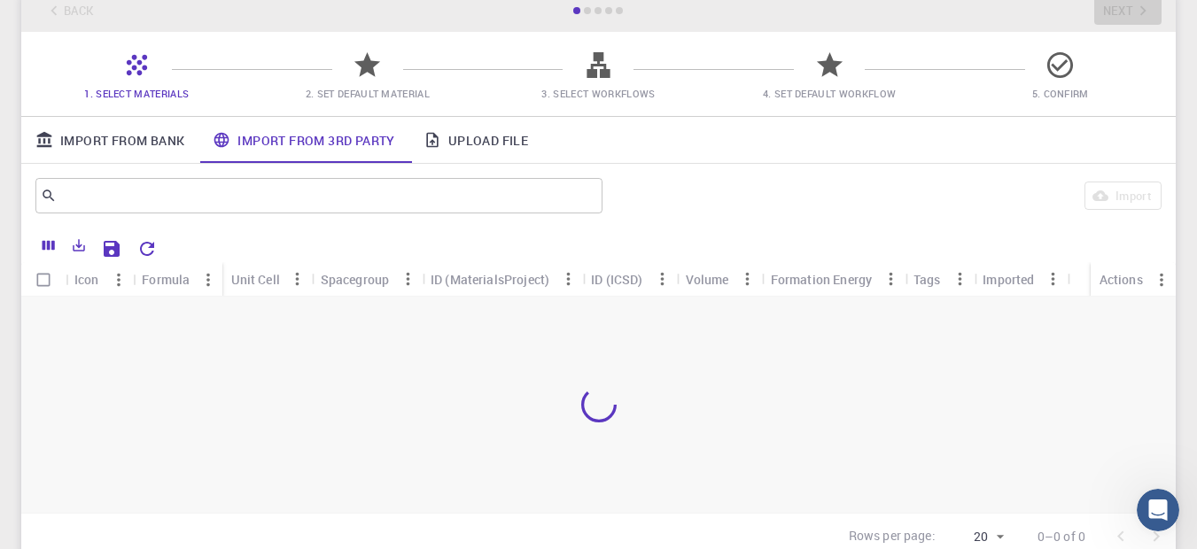
click at [144, 150] on link "Import From Bank" at bounding box center [109, 140] width 177 height 46
click at [494, 147] on link "Upload File" at bounding box center [475, 140] width 133 height 46
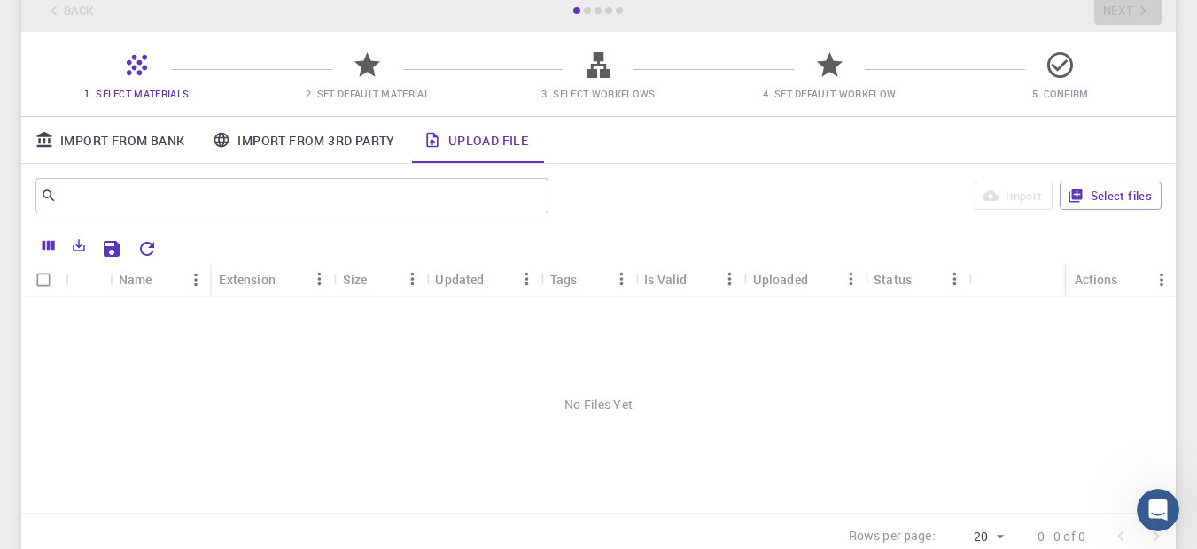
scroll to position [0, 0]
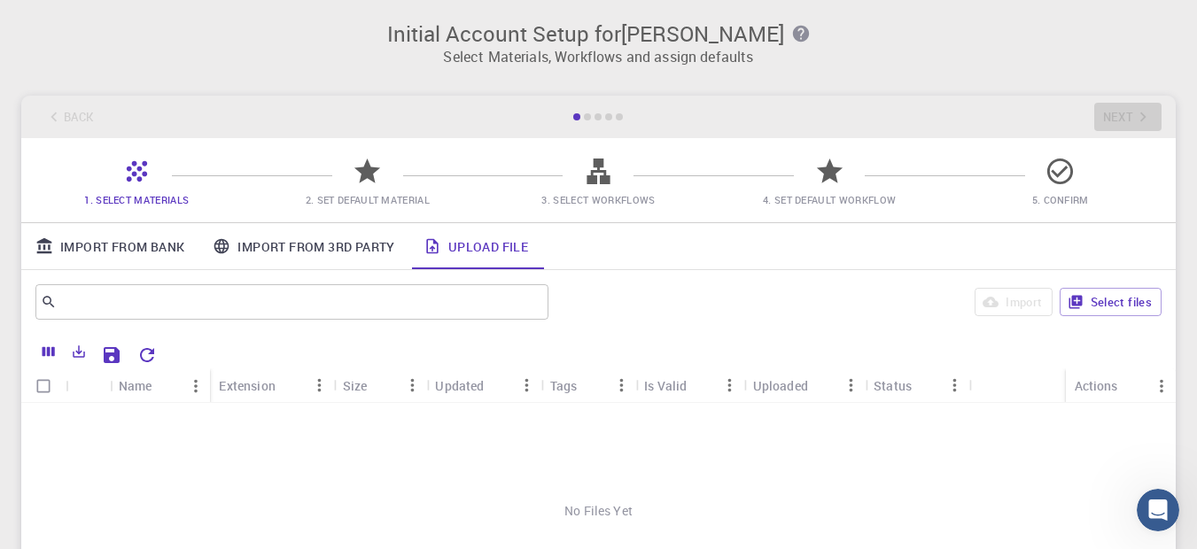
click at [364, 177] on icon at bounding box center [367, 171] width 26 height 25
click at [596, 186] on icon at bounding box center [598, 171] width 31 height 31
click at [799, 184] on span "4. Set Default Workflow" at bounding box center [829, 188] width 217 height 42
click at [1101, 165] on div "1. Select Materials 2. Set Default Material 3. Select Workflows 4. Set Default …" at bounding box center [598, 180] width 1155 height 84
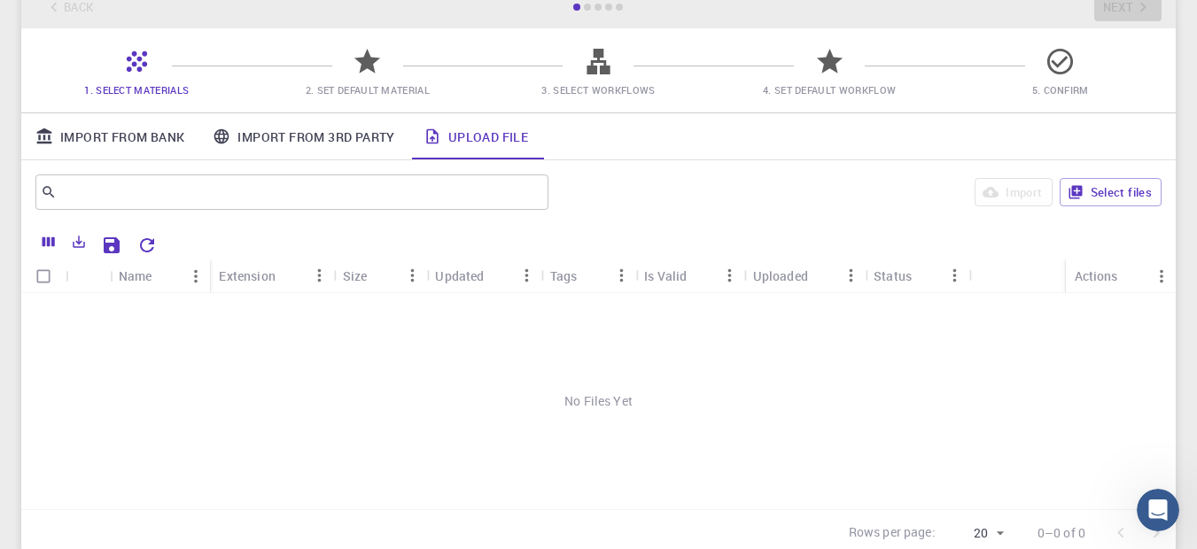
scroll to position [255, 0]
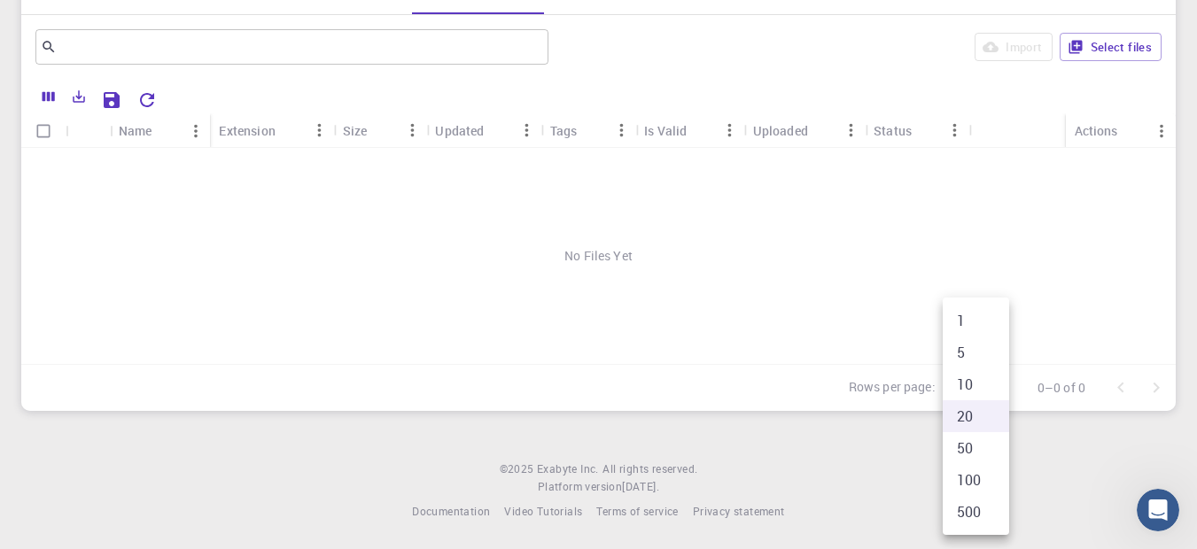
click at [972, 392] on body "Initial Account Setup for Alif Azam Select Materials, Workflows and assign defa…" at bounding box center [598, 147] width 1197 height 805
click at [972, 392] on li "10" at bounding box center [976, 385] width 66 height 32
type input "10"
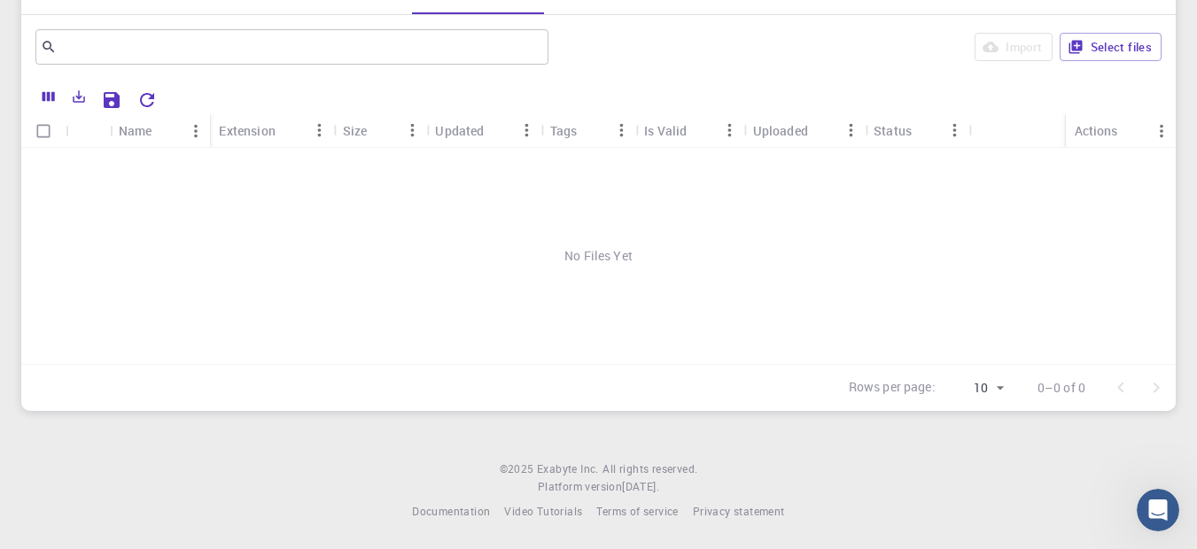
click at [717, 343] on div "No Files Yet" at bounding box center [598, 256] width 1155 height 216
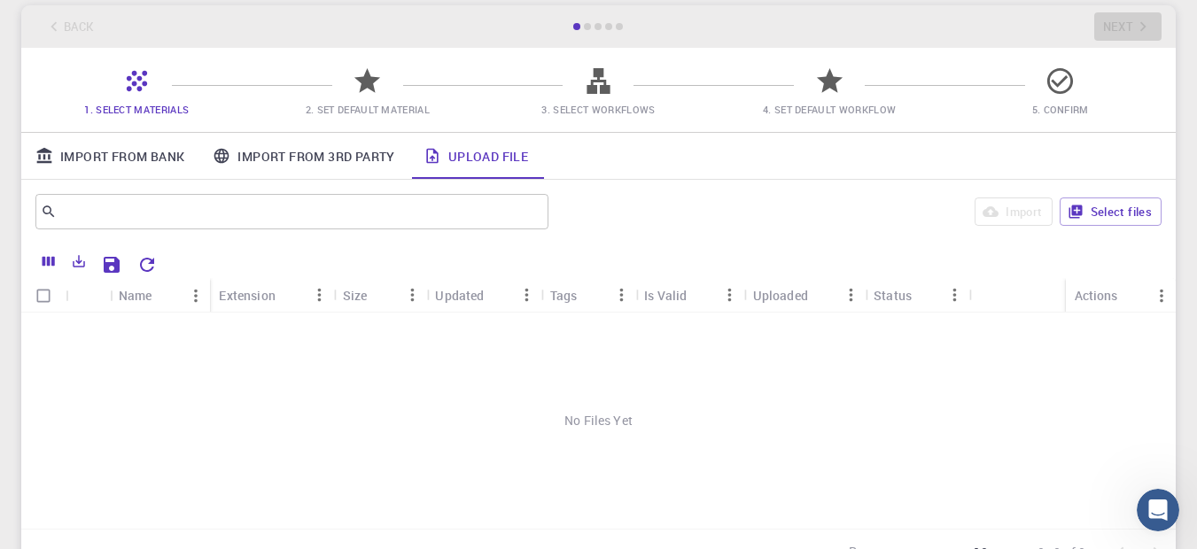
scroll to position [0, 0]
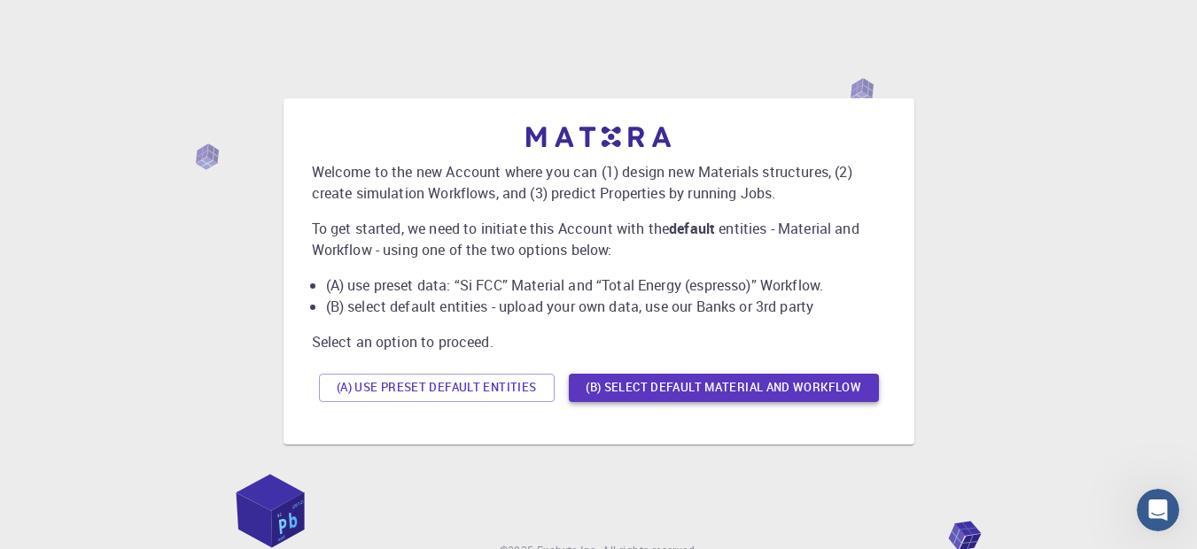
click at [694, 384] on button "(B) Select default material and workflow" at bounding box center [724, 388] width 310 height 28
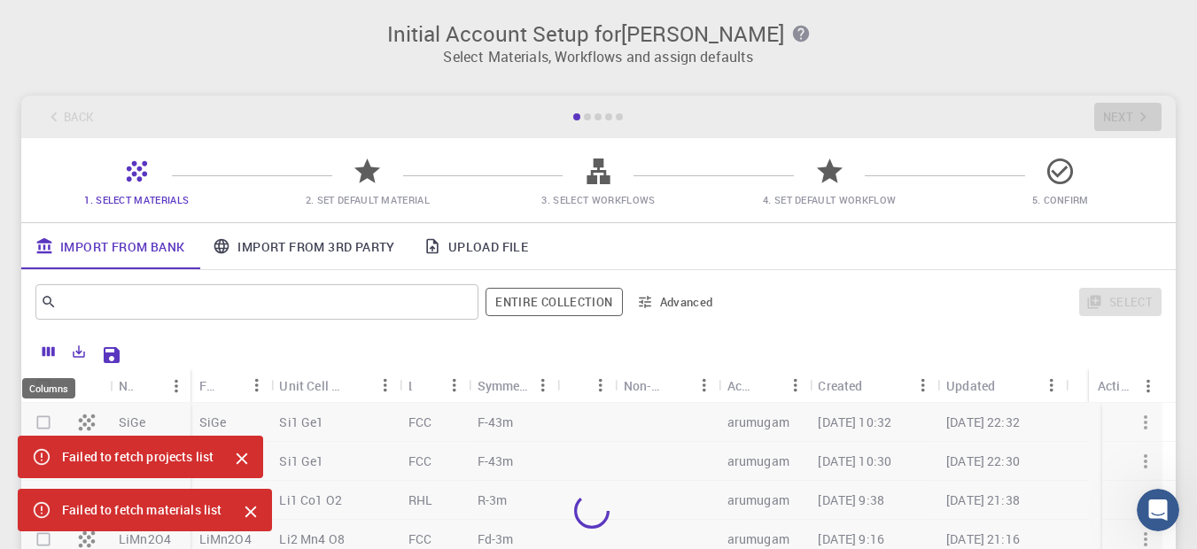
click at [45, 354] on icon "Columns" at bounding box center [49, 352] width 12 height 10
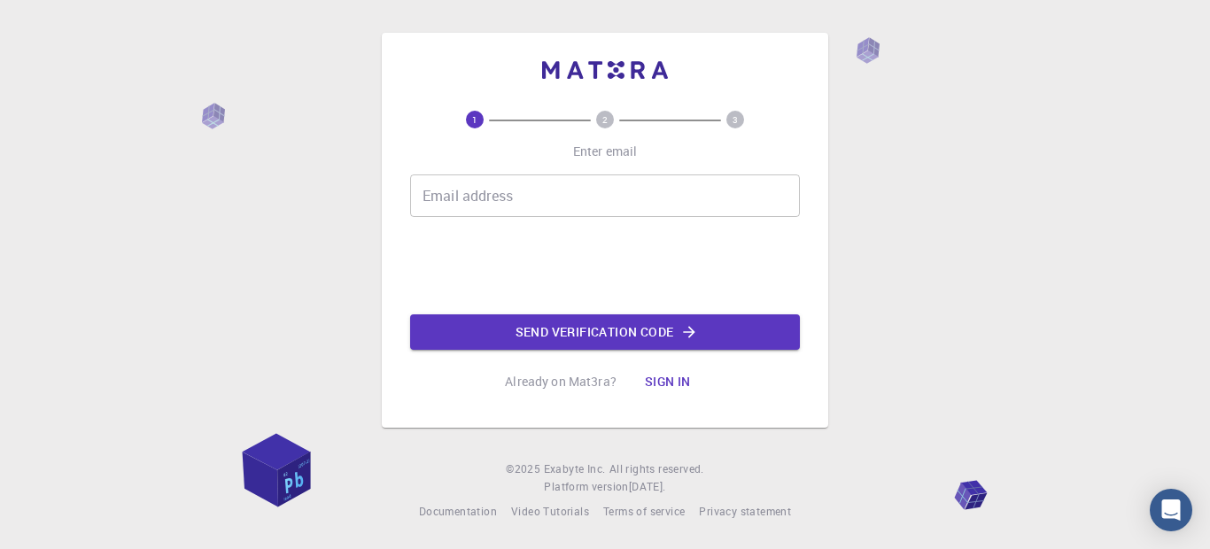
click at [522, 192] on input "Email address" at bounding box center [605, 196] width 390 height 43
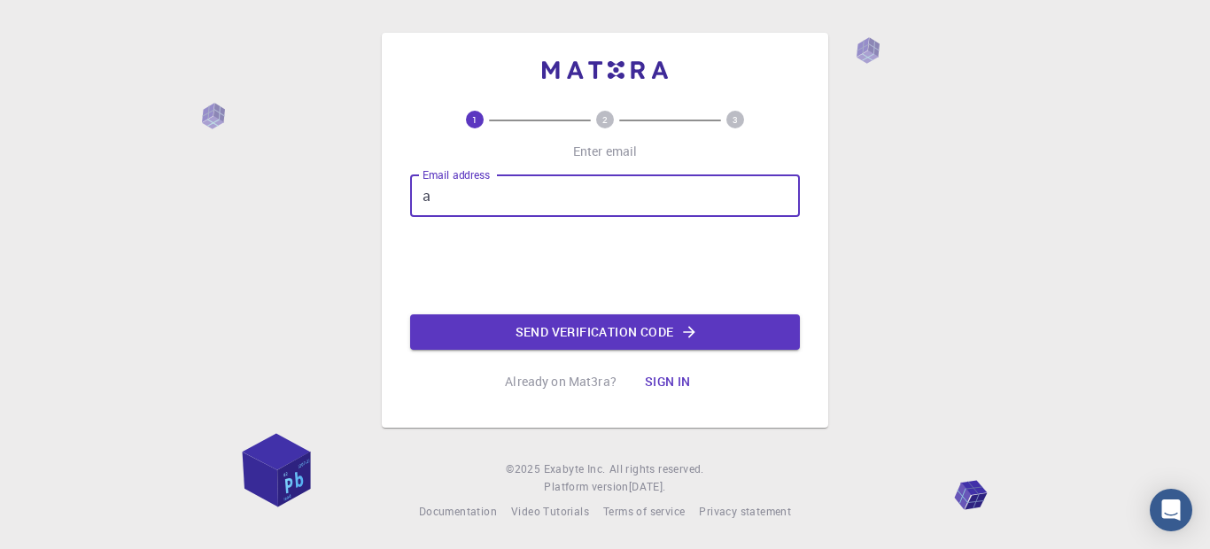
type input "az"
click at [667, 379] on button "Sign in" at bounding box center [668, 381] width 74 height 35
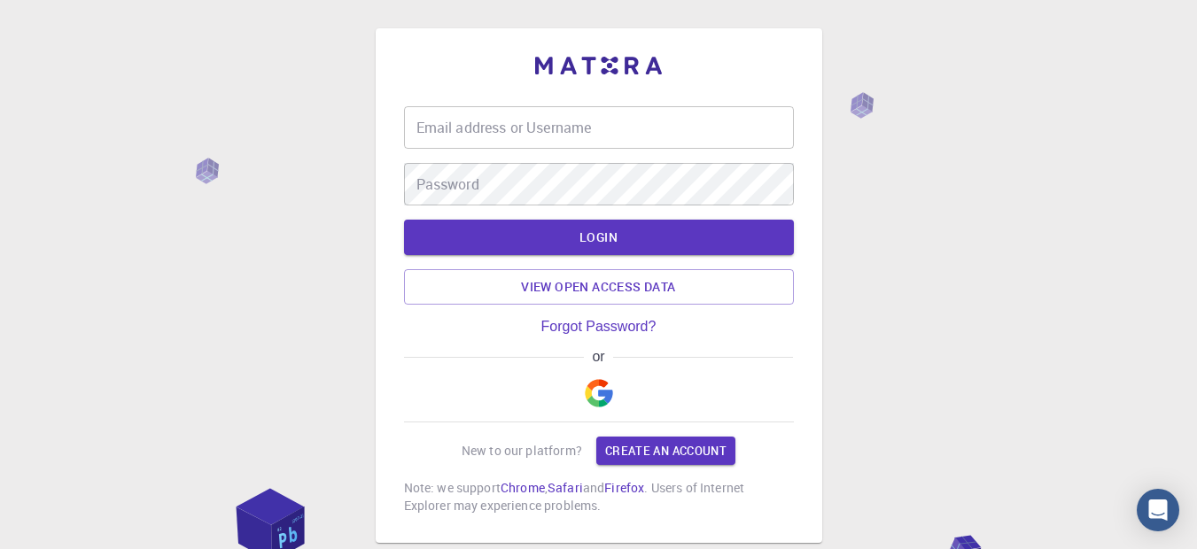
click at [537, 129] on input "Email address or Username" at bounding box center [599, 127] width 390 height 43
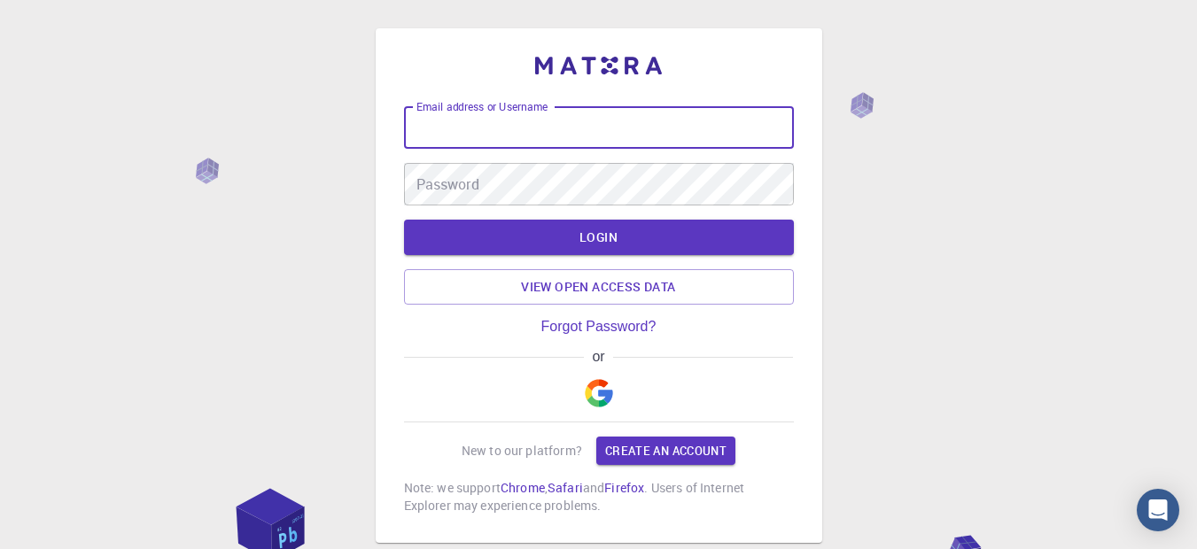
type input "azamalif"
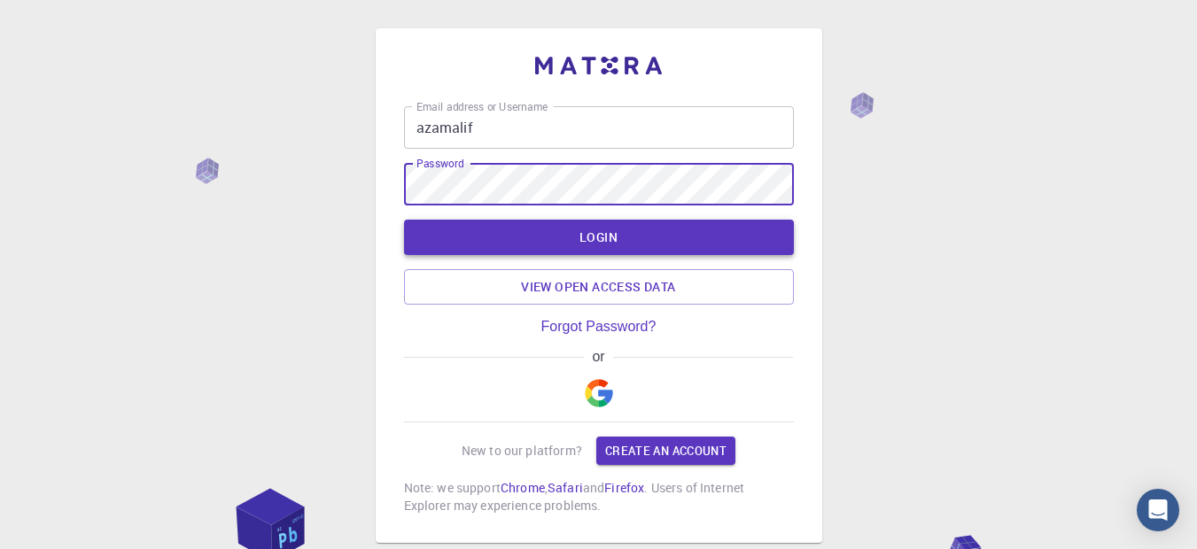
click at [587, 230] on button "LOGIN" at bounding box center [599, 237] width 390 height 35
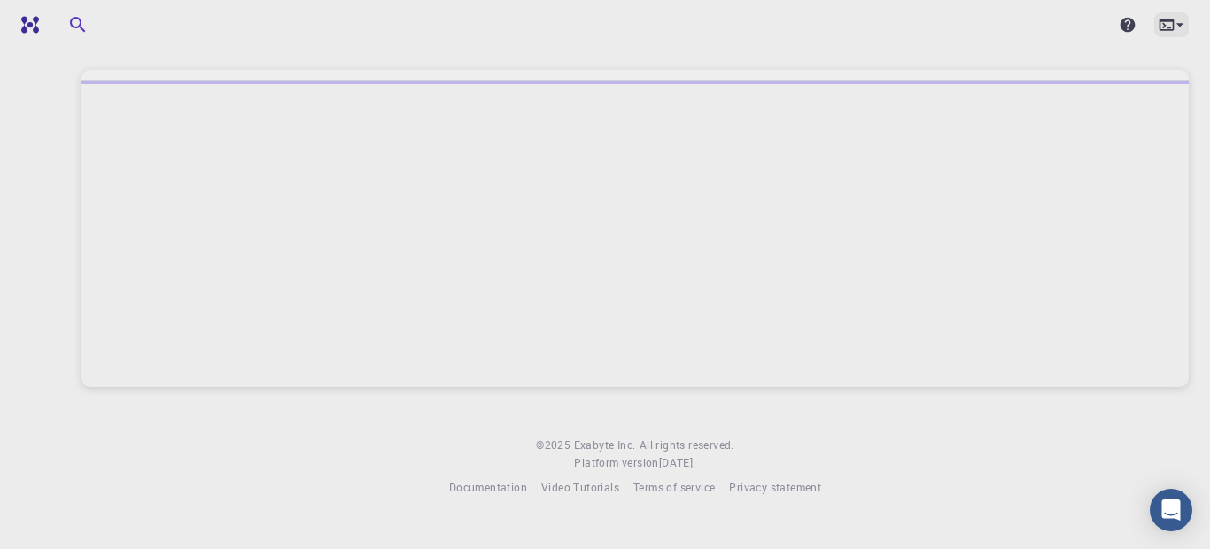
click at [1171, 30] on icon at bounding box center [1180, 25] width 18 height 18
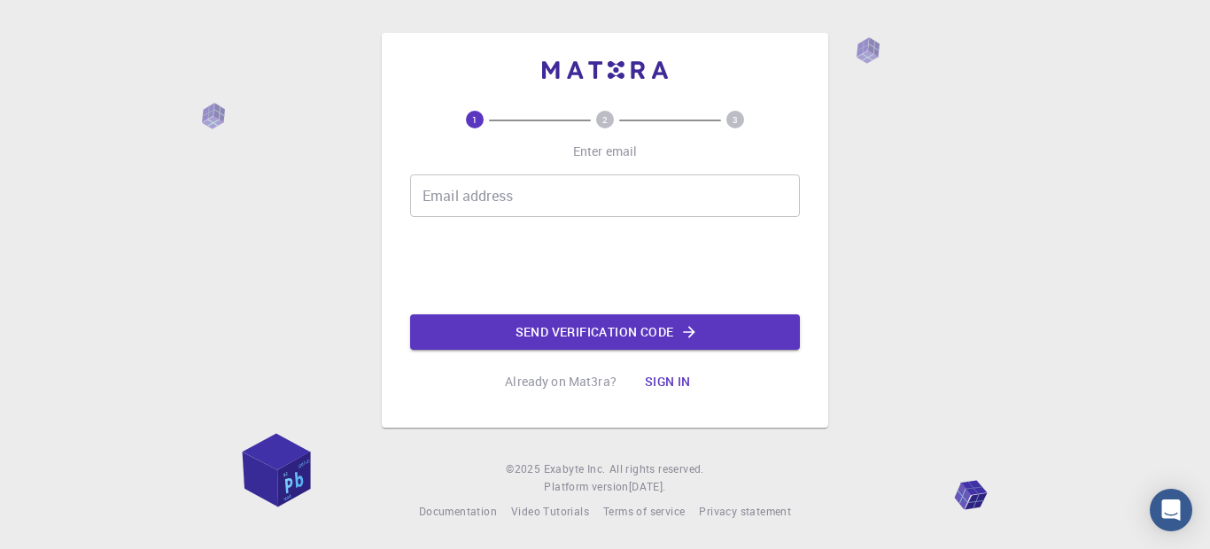
click at [603, 129] on div "1 2 3 Enter email Email address Email address Send verification code Already on…" at bounding box center [605, 255] width 390 height 289
